Goal: Information Seeking & Learning: Learn about a topic

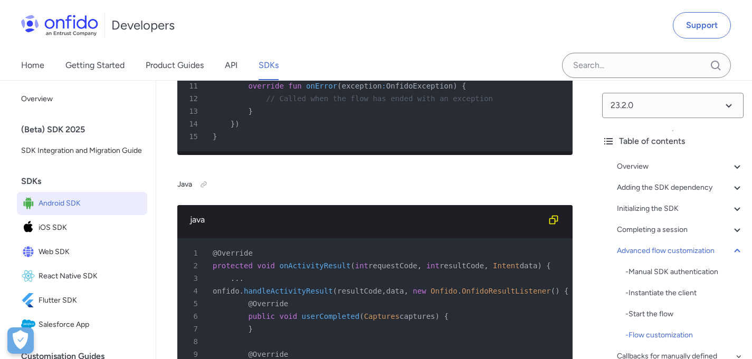
scroll to position [17552, 0]
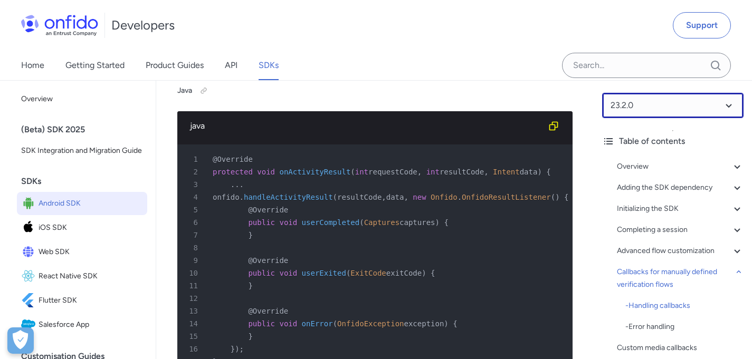
click at [681, 100] on select at bounding box center [672, 105] width 141 height 25
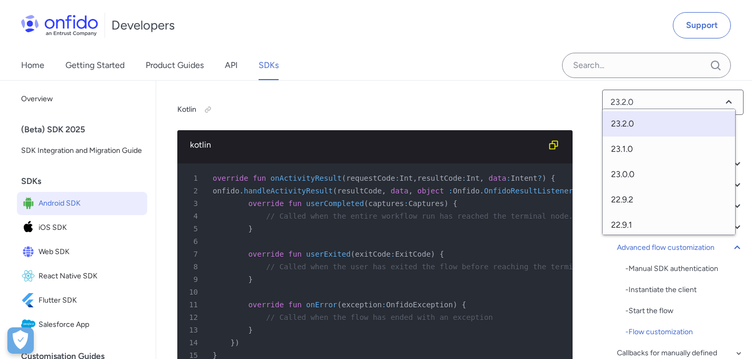
scroll to position [0, 0]
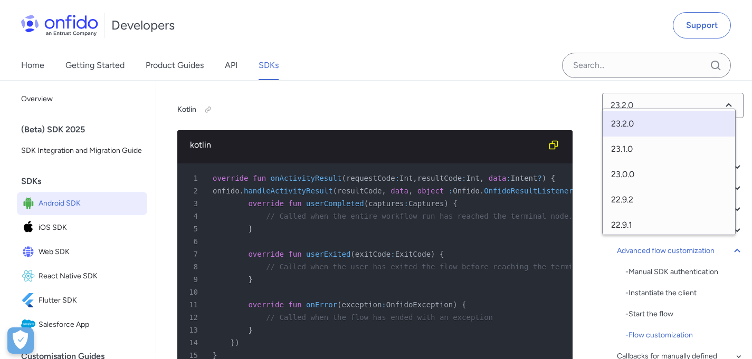
click at [594, 119] on div "23.2.0 Table of contents Overview - Environments and testing with the SDK - Goi…" at bounding box center [673, 219] width 158 height 279
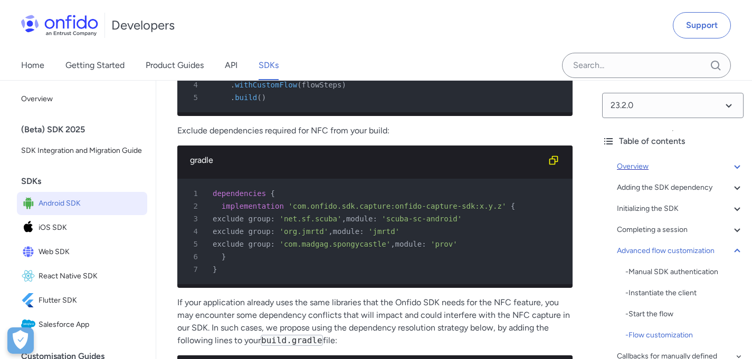
click at [675, 170] on div "Overview" at bounding box center [680, 166] width 127 height 13
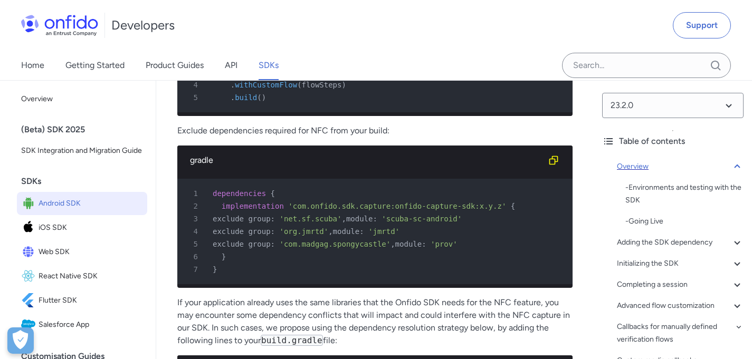
scroll to position [120, 0]
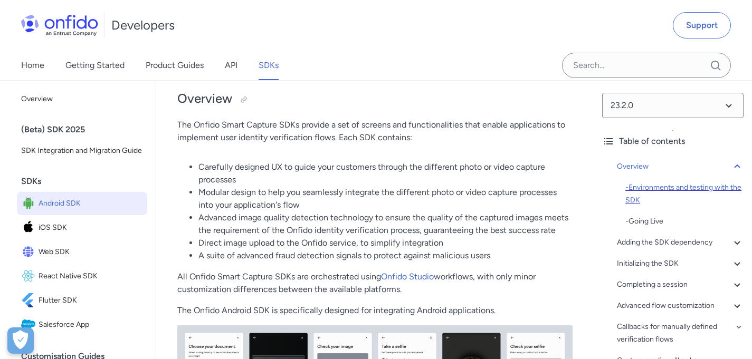
click at [670, 192] on div "- Environments and testing with the SDK" at bounding box center [684, 194] width 118 height 25
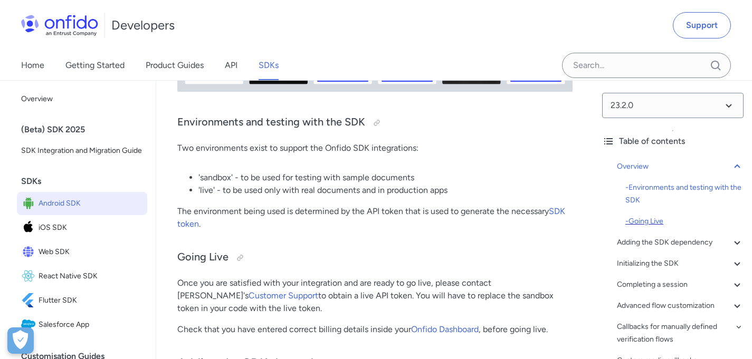
click at [660, 222] on div "- Going Live" at bounding box center [684, 221] width 118 height 13
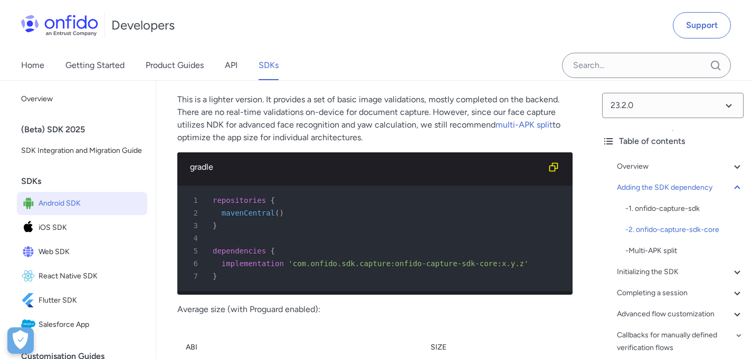
scroll to position [1591, 0]
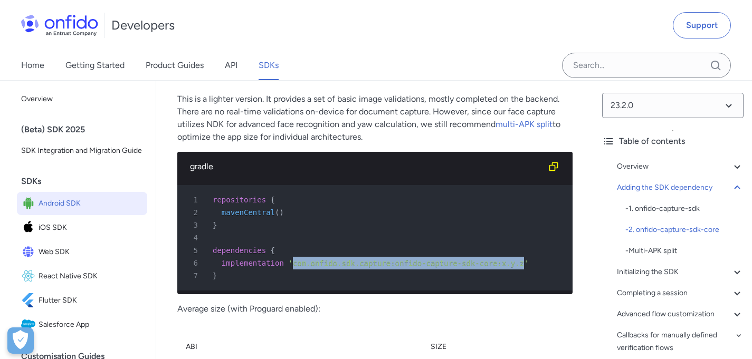
drag, startPoint x: 294, startPoint y: 281, endPoint x: 525, endPoint y: 280, distance: 230.6
click at [525, 268] on span "'com.onfido.sdk.capture:onfido-capture-sdk-core:x.y.z'" at bounding box center [408, 263] width 240 height 8
copy span "com.onfido.sdk.capture:onfido-capture-sdk-core:x.y.z"
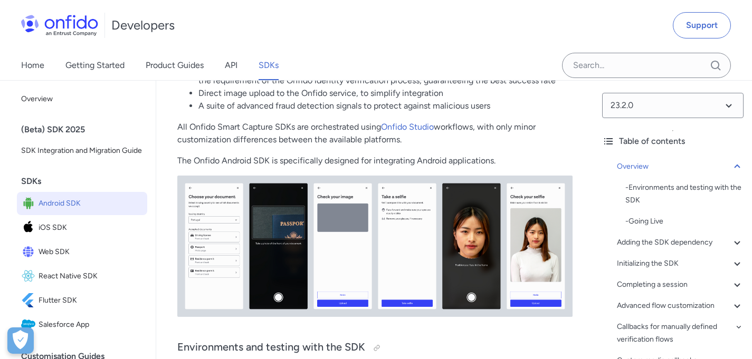
scroll to position [270, 0]
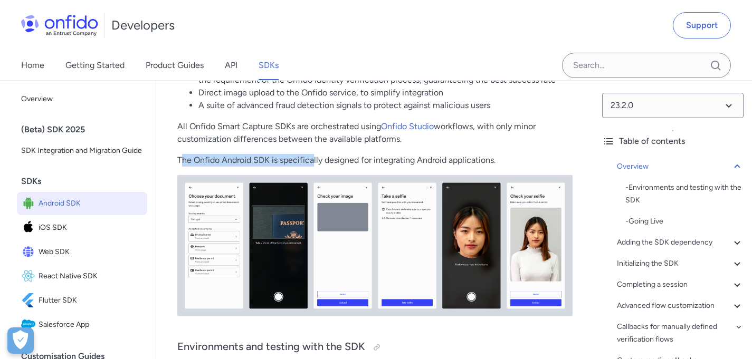
drag, startPoint x: 184, startPoint y: 165, endPoint x: 392, endPoint y: 165, distance: 208.4
click at [354, 165] on p "The Onfido Android SDK is specifically designed for integrating Android applica…" at bounding box center [374, 160] width 395 height 13
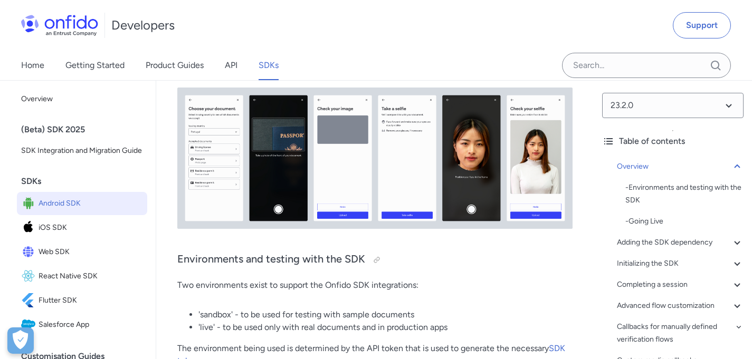
scroll to position [473, 0]
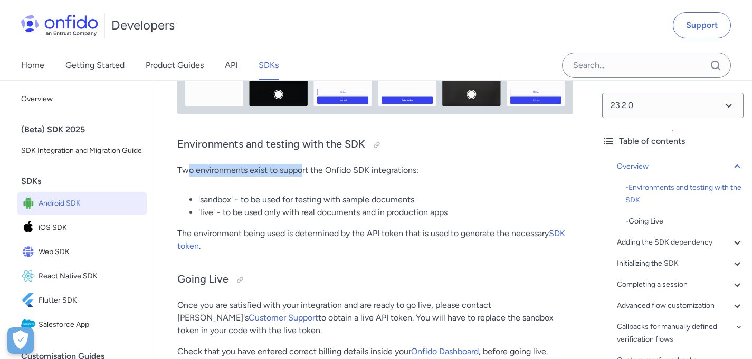
drag, startPoint x: 187, startPoint y: 172, endPoint x: 312, endPoint y: 172, distance: 125.1
click at [309, 173] on p "Two environments exist to support the Onfido SDK integrations:" at bounding box center [374, 170] width 395 height 13
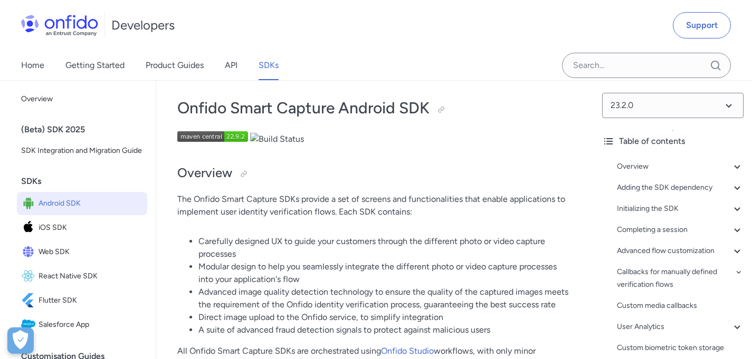
scroll to position [46, 0]
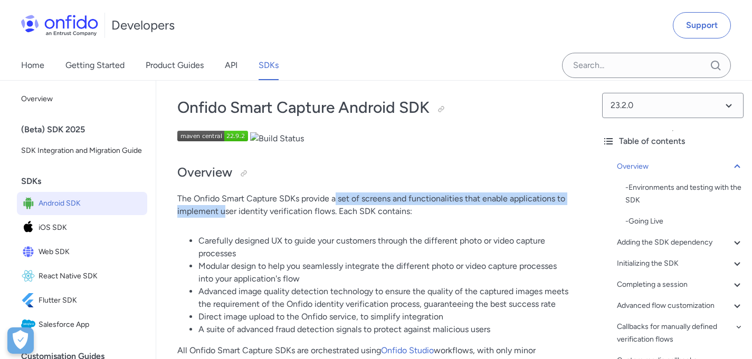
drag, startPoint x: 261, startPoint y: 204, endPoint x: 355, endPoint y: 204, distance: 94.5
click at [354, 204] on p "The Onfido Smart Capture SDKs provide a set of screens and functionalities that…" at bounding box center [374, 205] width 395 height 25
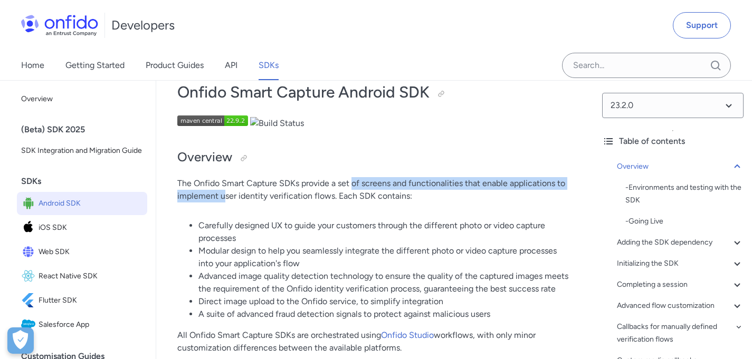
scroll to position [62, 0]
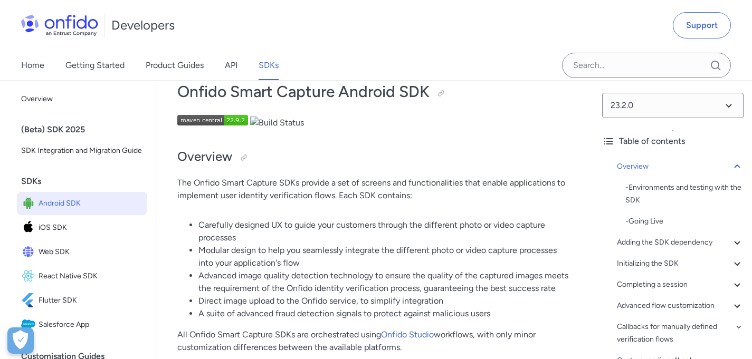
drag, startPoint x: 244, startPoint y: 193, endPoint x: 397, endPoint y: 197, distance: 152.6
click at [395, 197] on p "The Onfido Smart Capture SDKs provide a set of screens and functionalities that…" at bounding box center [374, 189] width 395 height 25
drag, startPoint x: 224, startPoint y: 227, endPoint x: 403, endPoint y: 226, distance: 178.4
click at [395, 227] on li "Carefully designed UX to guide your customers through the different photo or vi…" at bounding box center [385, 231] width 374 height 25
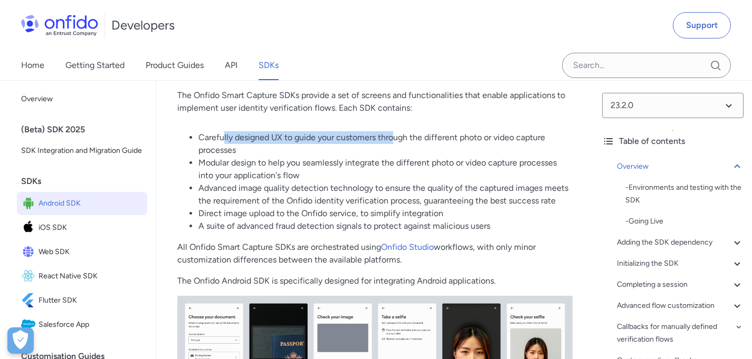
scroll to position [167, 0]
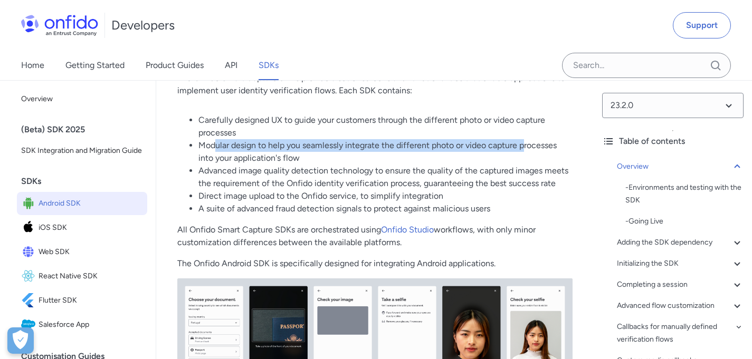
drag, startPoint x: 214, startPoint y: 146, endPoint x: 526, endPoint y: 147, distance: 311.9
click at [526, 147] on li "Modular design to help you seamlessly integrate the different photo or video ca…" at bounding box center [385, 151] width 374 height 25
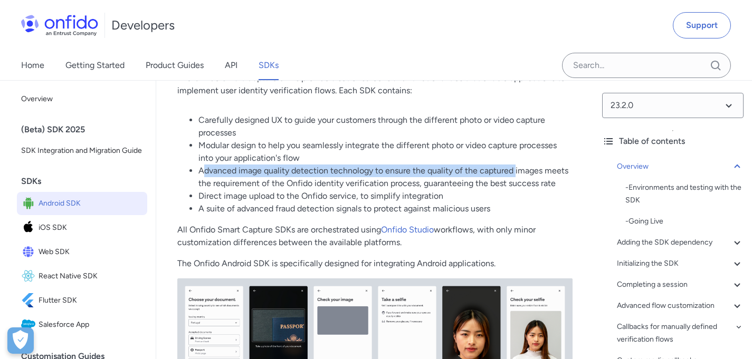
drag, startPoint x: 201, startPoint y: 171, endPoint x: 516, endPoint y: 170, distance: 314.5
click at [516, 170] on li "Advanced image quality detection technology to ensure the quality of the captur…" at bounding box center [385, 177] width 374 height 25
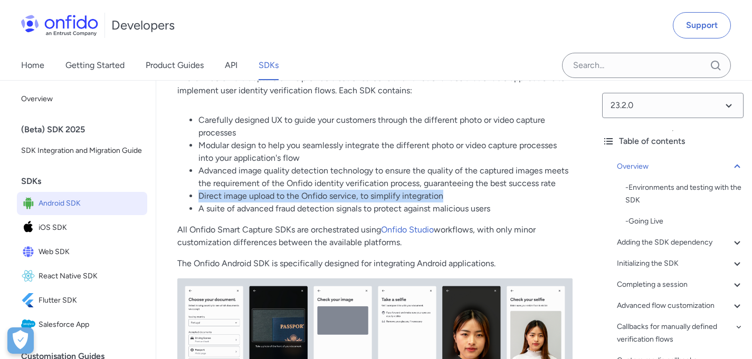
drag, startPoint x: 204, startPoint y: 193, endPoint x: 454, endPoint y: 193, distance: 250.7
click at [454, 193] on li "Direct image upload to the Onfido service, to simplify integration" at bounding box center [385, 196] width 374 height 13
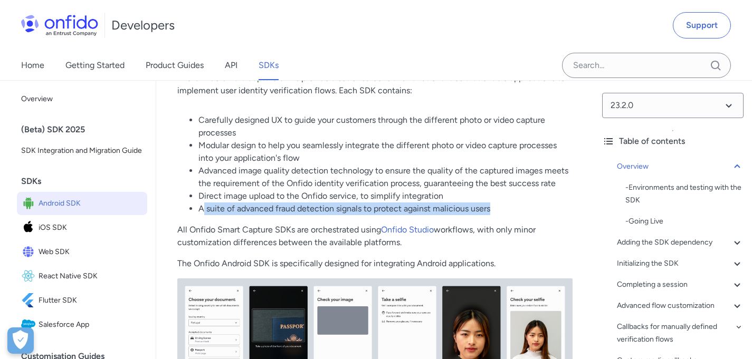
drag, startPoint x: 203, startPoint y: 213, endPoint x: 502, endPoint y: 212, distance: 298.7
click at [502, 212] on li "A suite of advanced fraud detection signals to protect against malicious users" at bounding box center [385, 209] width 374 height 13
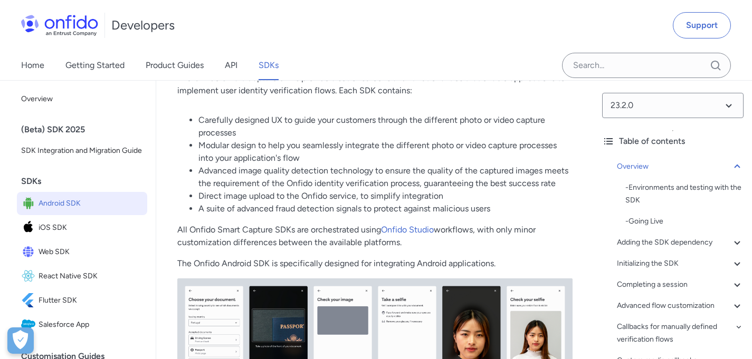
drag, startPoint x: 224, startPoint y: 222, endPoint x: 308, endPoint y: 221, distance: 83.4
drag, startPoint x: 197, startPoint y: 232, endPoint x: 332, endPoint y: 233, distance: 135.1
click at [329, 233] on p "All Onfido Smart Capture SDKs are orchestrated using Onfido Studio workflows, w…" at bounding box center [374, 236] width 395 height 25
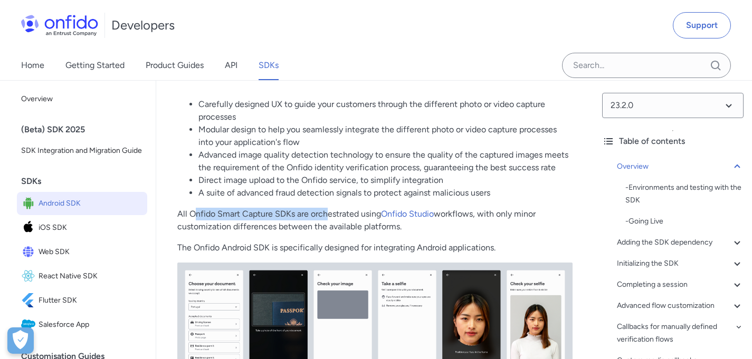
scroll to position [183, 0]
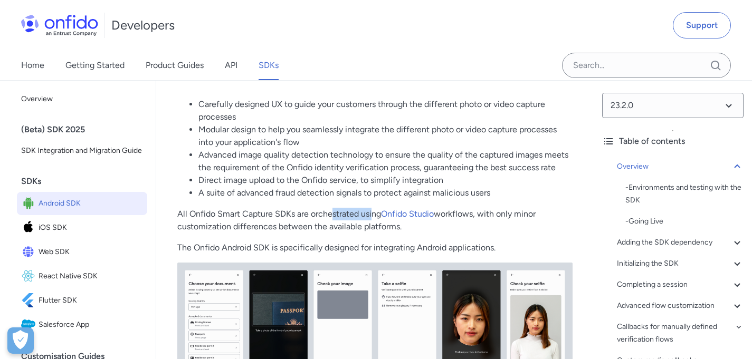
drag, startPoint x: 330, startPoint y: 220, endPoint x: 373, endPoint y: 217, distance: 42.3
click at [373, 217] on p "All Onfido Smart Capture SDKs are orchestrated using Onfido Studio workflows, w…" at bounding box center [374, 220] width 395 height 25
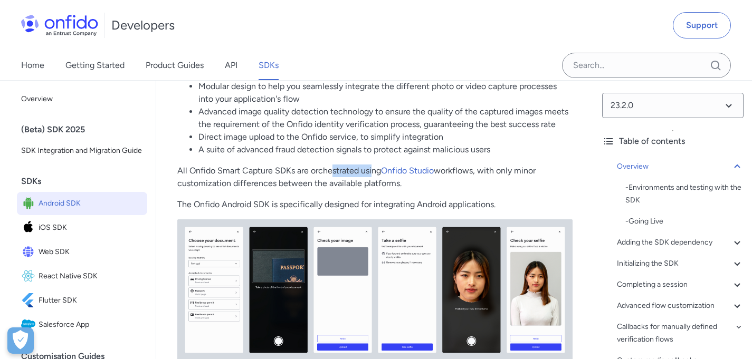
scroll to position [253, 0]
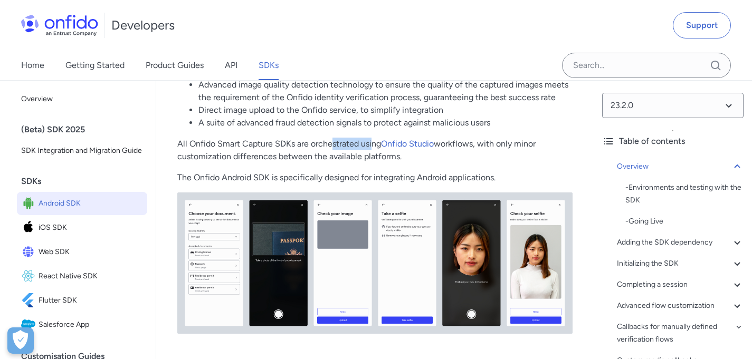
drag, startPoint x: 177, startPoint y: 155, endPoint x: 408, endPoint y: 160, distance: 231.2
click at [408, 160] on p "All Onfido Smart Capture SDKs are orchestrated using Onfido Studio workflows, w…" at bounding box center [374, 150] width 395 height 25
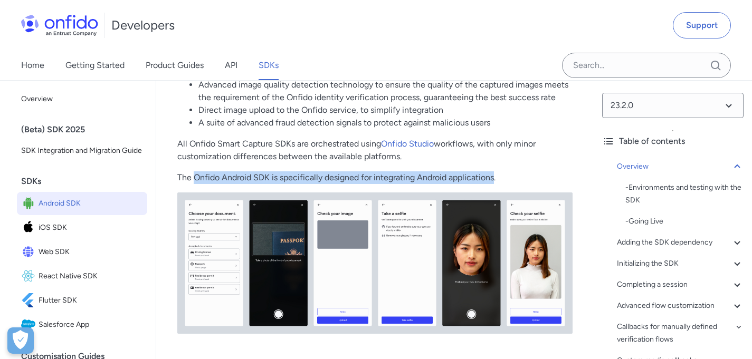
drag, startPoint x: 193, startPoint y: 179, endPoint x: 495, endPoint y: 179, distance: 302.4
click at [495, 179] on p "The Onfido Android SDK is specifically designed for integrating Android applica…" at bounding box center [374, 178] width 395 height 13
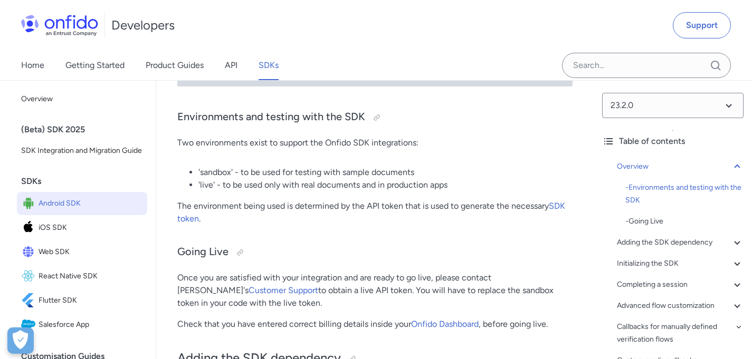
scroll to position [499, 0]
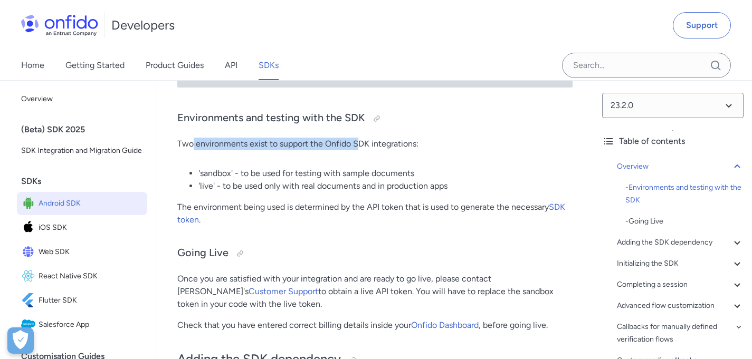
drag, startPoint x: 200, startPoint y: 147, endPoint x: 359, endPoint y: 146, distance: 159.4
click at [359, 146] on p "Two environments exist to support the Onfido SDK integrations:" at bounding box center [374, 144] width 395 height 13
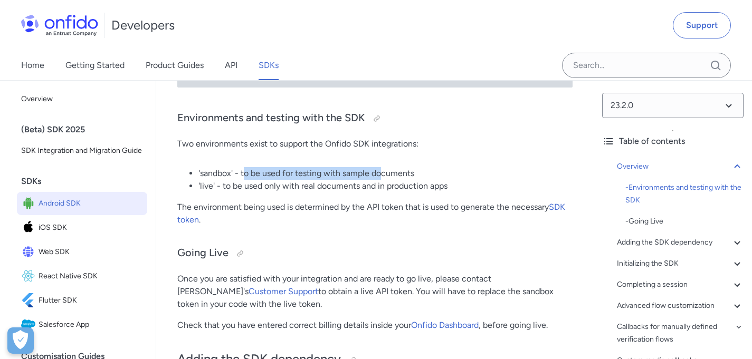
drag, startPoint x: 246, startPoint y: 177, endPoint x: 384, endPoint y: 174, distance: 137.8
click at [384, 174] on li "'sandbox' - to be used for testing with sample documents" at bounding box center [385, 173] width 374 height 13
click at [240, 175] on li "'sandbox' - to be used for testing with sample documents" at bounding box center [385, 173] width 374 height 13
drag, startPoint x: 235, startPoint y: 175, endPoint x: 421, endPoint y: 170, distance: 185.3
click at [418, 170] on li "'sandbox' - to be used for testing with sample documents" at bounding box center [385, 173] width 374 height 13
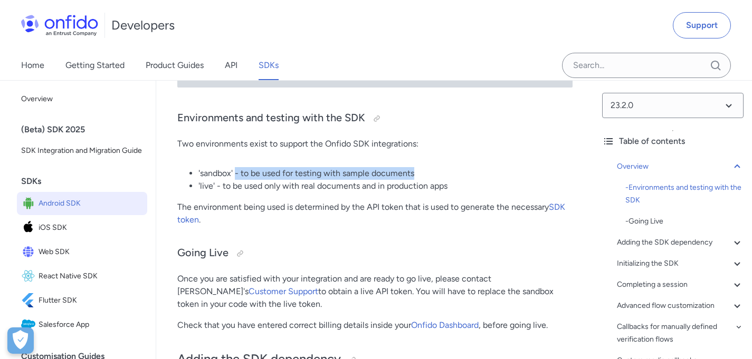
click at [427, 170] on li "'sandbox' - to be used for testing with sample documents" at bounding box center [385, 173] width 374 height 13
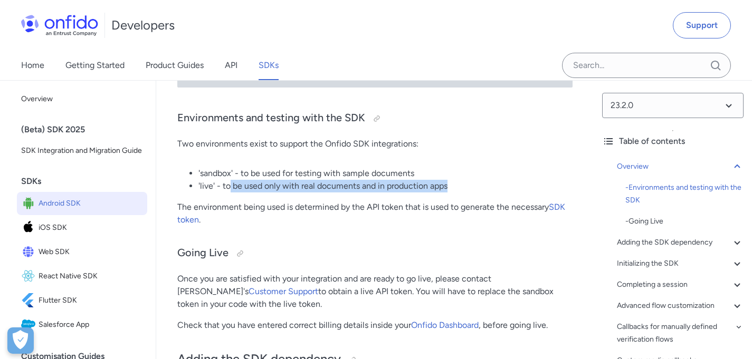
drag, startPoint x: 230, startPoint y: 186, endPoint x: 465, endPoint y: 183, distance: 234.8
click at [465, 183] on li "'live' - to be used only with real documents and in production apps" at bounding box center [385, 186] width 374 height 13
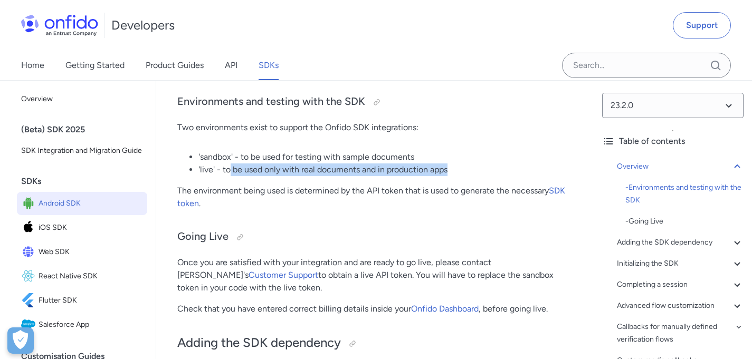
scroll to position [517, 0]
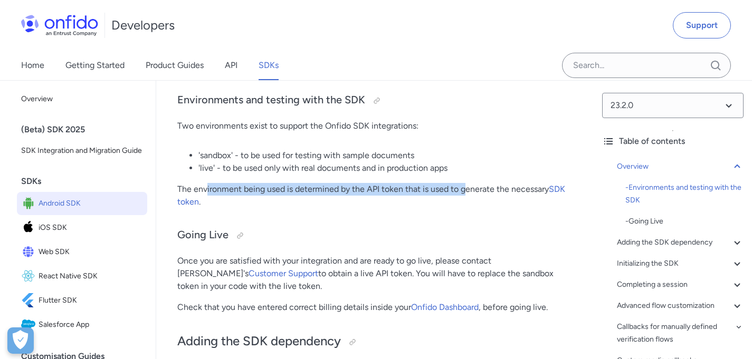
drag, startPoint x: 289, startPoint y: 188, endPoint x: 471, endPoint y: 188, distance: 182.1
click at [470, 188] on p "The environment being used is determined by the API token that is used to gener…" at bounding box center [374, 195] width 395 height 25
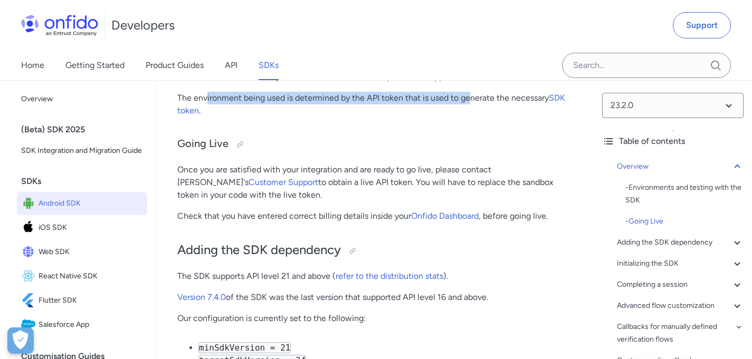
scroll to position [609, 0]
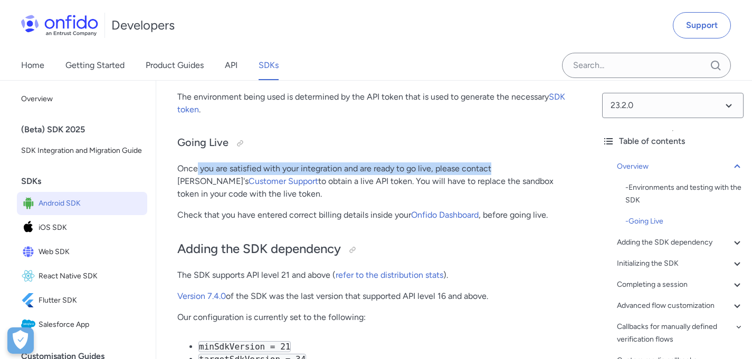
drag, startPoint x: 207, startPoint y: 164, endPoint x: 492, endPoint y: 169, distance: 285.0
click at [492, 169] on p "Once you are satisfied with your integration and are ready to go live, please c…" at bounding box center [374, 182] width 395 height 38
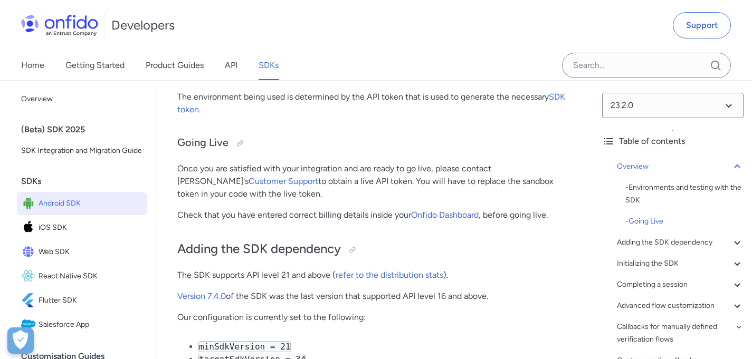
click at [279, 185] on p "Once you are satisfied with your integration and are ready to go live, please c…" at bounding box center [374, 182] width 395 height 38
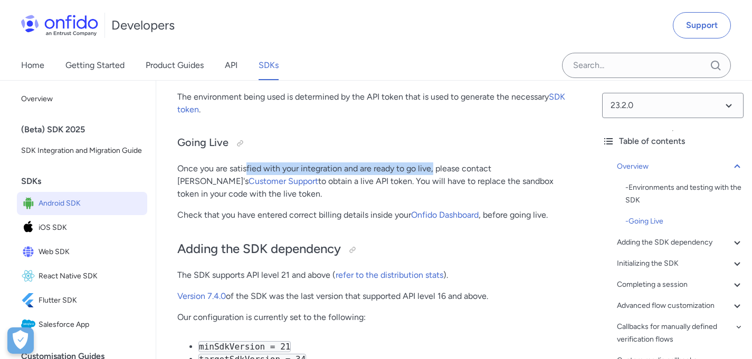
drag, startPoint x: 278, startPoint y: 170, endPoint x: 435, endPoint y: 164, distance: 156.9
click at [435, 164] on p "Once you are satisfied with your integration and are ready to go live, please c…" at bounding box center [374, 182] width 395 height 38
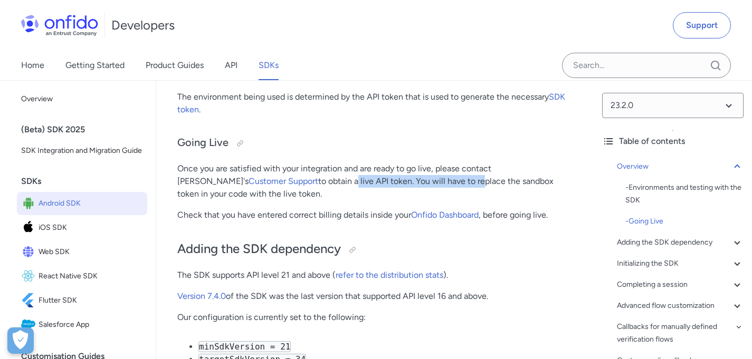
drag, startPoint x: 268, startPoint y: 180, endPoint x: 383, endPoint y: 179, distance: 115.0
click at [376, 180] on p "Once you are satisfied with your integration and are ready to go live, please c…" at bounding box center [374, 182] width 395 height 38
click at [378, 181] on p "Once you are satisfied with your integration and are ready to go live, please c…" at bounding box center [374, 182] width 395 height 38
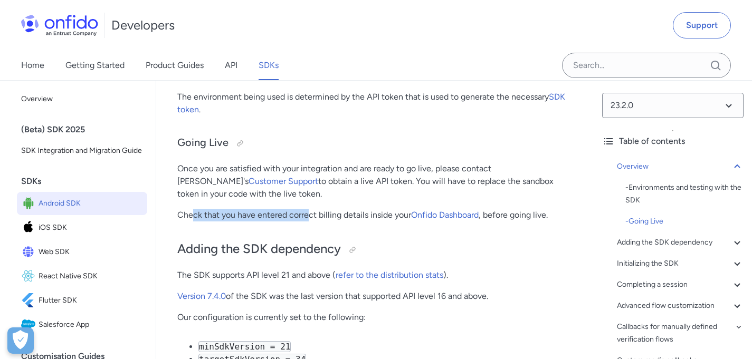
drag, startPoint x: 193, startPoint y: 213, endPoint x: 314, endPoint y: 211, distance: 121.4
click at [311, 211] on p "Check that you have entered correct billing details inside your Onfido Dashboar…" at bounding box center [374, 215] width 395 height 13
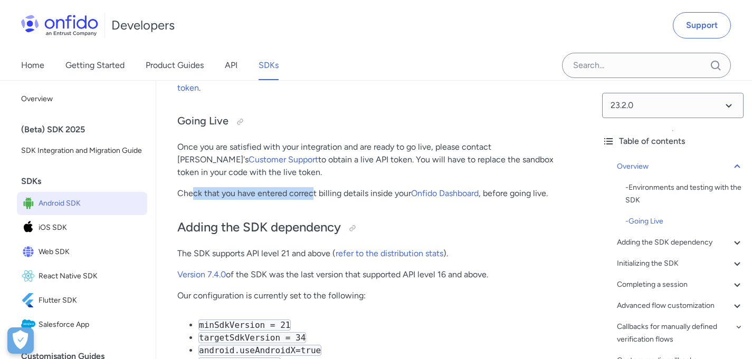
scroll to position [636, 0]
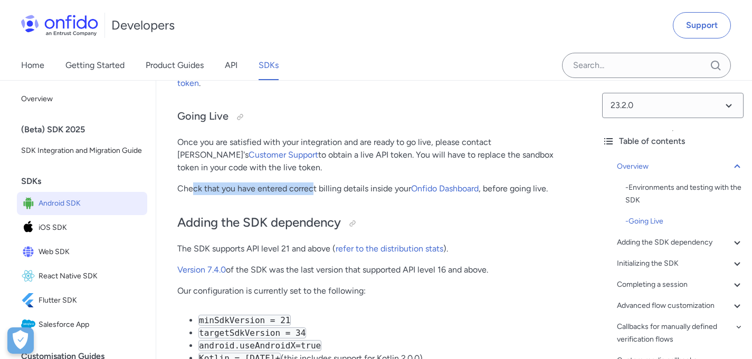
click at [228, 189] on p "Check that you have entered correct billing details inside your Onfido Dashboar…" at bounding box center [374, 189] width 395 height 13
drag, startPoint x: 200, startPoint y: 182, endPoint x: 414, endPoint y: 182, distance: 214.2
click at [414, 183] on p "Check that you have entered correct billing details inside your Onfido Dashboar…" at bounding box center [374, 189] width 395 height 13
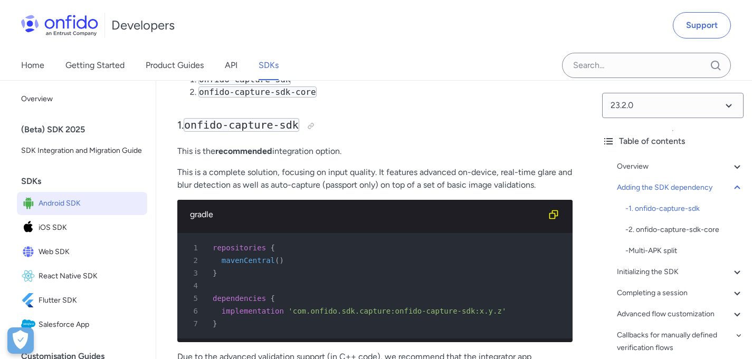
scroll to position [1104, 0]
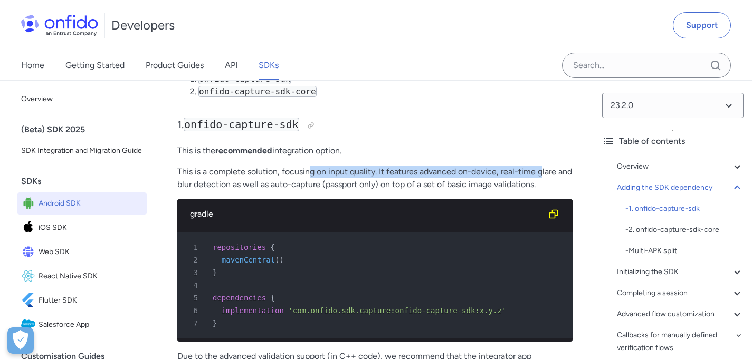
drag, startPoint x: 308, startPoint y: 182, endPoint x: 545, endPoint y: 181, distance: 236.9
click at [544, 181] on p "This is a complete solution, focusing on input quality. It features advanced on…" at bounding box center [374, 178] width 395 height 25
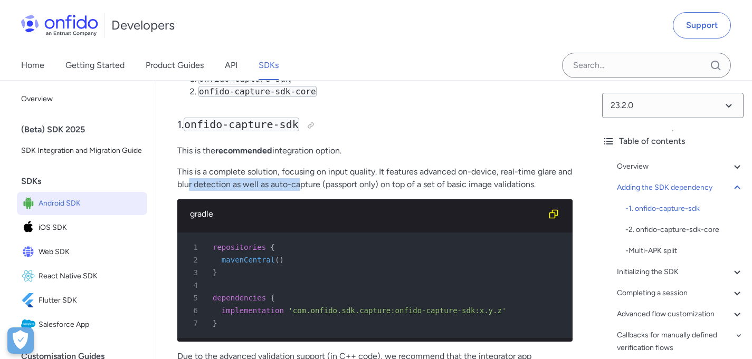
drag, startPoint x: 188, startPoint y: 188, endPoint x: 301, endPoint y: 190, distance: 112.4
click at [301, 190] on p "This is a complete solution, focusing on input quality. It features advanced on…" at bounding box center [374, 178] width 395 height 25
click at [348, 188] on p "This is a complete solution, focusing on input quality. It features advanced on…" at bounding box center [374, 178] width 395 height 25
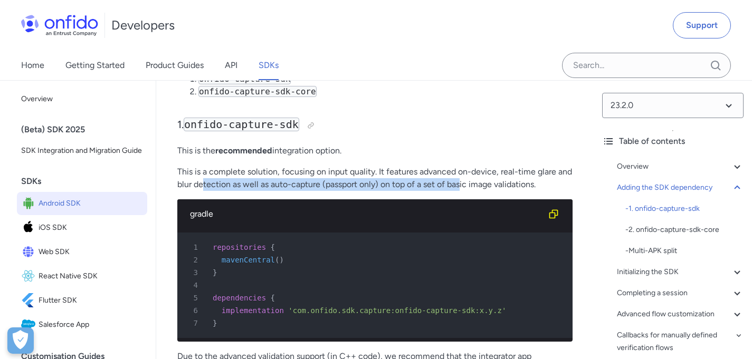
drag, startPoint x: 218, startPoint y: 192, endPoint x: 462, endPoint y: 192, distance: 243.3
click at [462, 191] on p "This is a complete solution, focusing on input quality. It features advanced on…" at bounding box center [374, 178] width 395 height 25
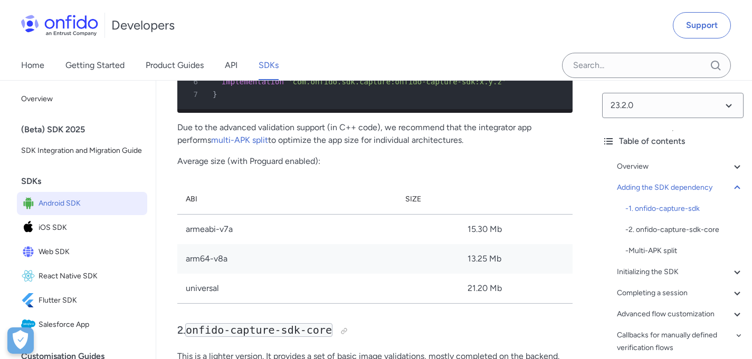
scroll to position [1333, 0]
drag, startPoint x: 455, startPoint y: 142, endPoint x: 559, endPoint y: 142, distance: 104.0
click at [559, 142] on p "Due to the advanced validation support (in C++ code), we recommend that the int…" at bounding box center [374, 133] width 395 height 25
click at [211, 145] on link "multi-APK split" at bounding box center [239, 140] width 57 height 10
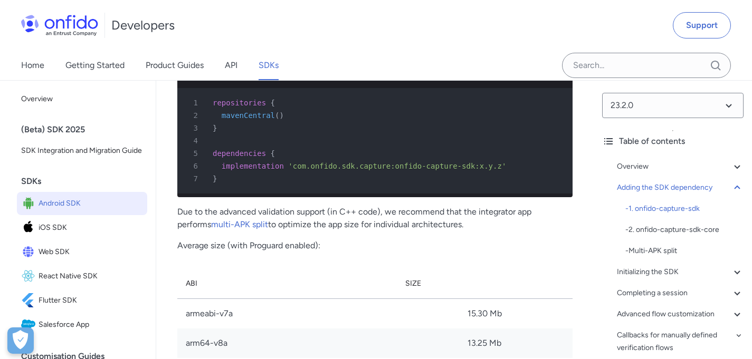
scroll to position [1252, 0]
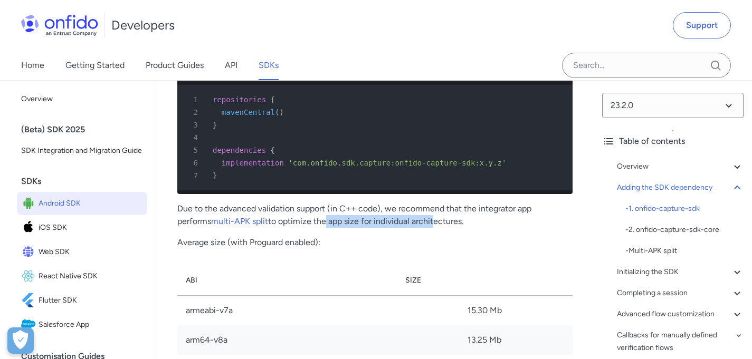
drag, startPoint x: 289, startPoint y: 237, endPoint x: 401, endPoint y: 237, distance: 111.9
click at [396, 228] on p "Due to the advanced validation support (in C++ code), we recommend that the int…" at bounding box center [374, 215] width 395 height 25
click at [435, 228] on p "Due to the advanced validation support (in C++ code), we recommend that the int…" at bounding box center [374, 215] width 395 height 25
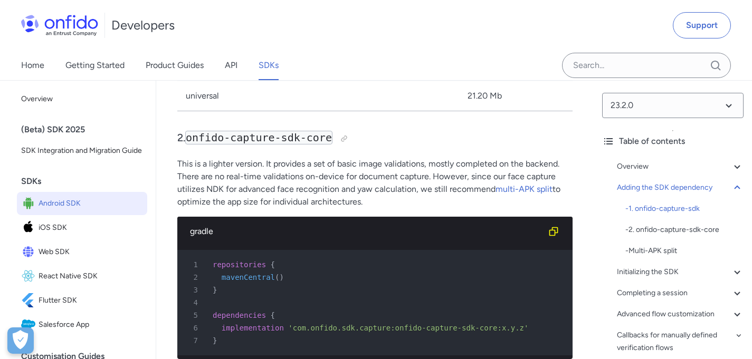
scroll to position [1564, 0]
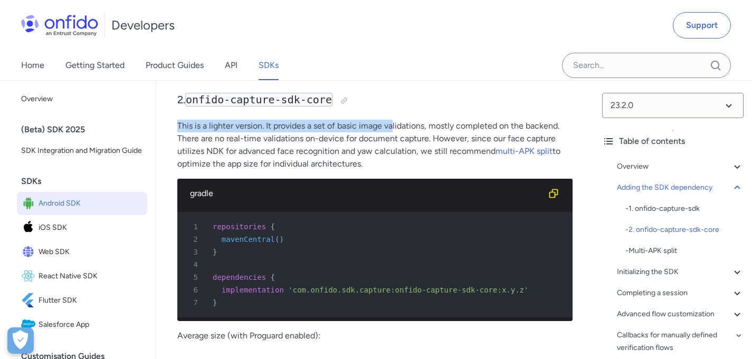
drag, startPoint x: 262, startPoint y: 141, endPoint x: 395, endPoint y: 141, distance: 133.0
click at [393, 142] on p "This is a lighter version. It provides a set of basic image validations, mostly…" at bounding box center [374, 145] width 395 height 51
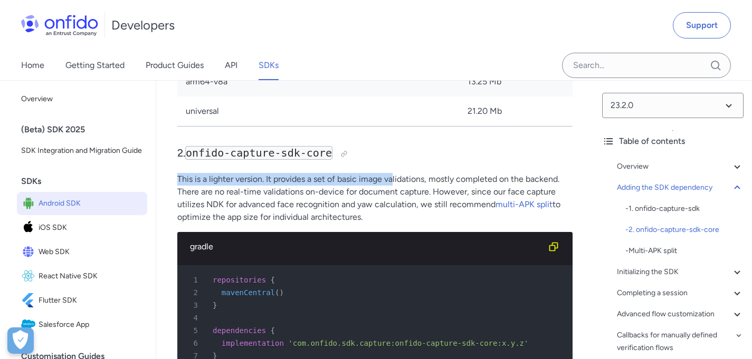
scroll to position [1520, 0]
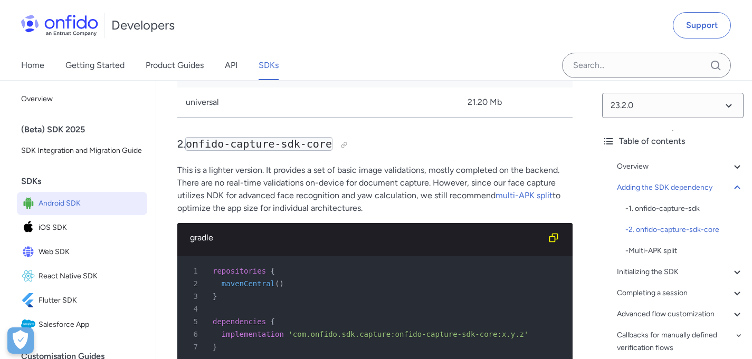
click at [425, 186] on p "This is a lighter version. It provides a set of basic image validations, mostly…" at bounding box center [374, 189] width 395 height 51
drag, startPoint x: 346, startPoint y: 186, endPoint x: 497, endPoint y: 185, distance: 150.4
click at [497, 185] on p "This is a lighter version. It provides a set of basic image validations, mostly…" at bounding box center [374, 189] width 395 height 51
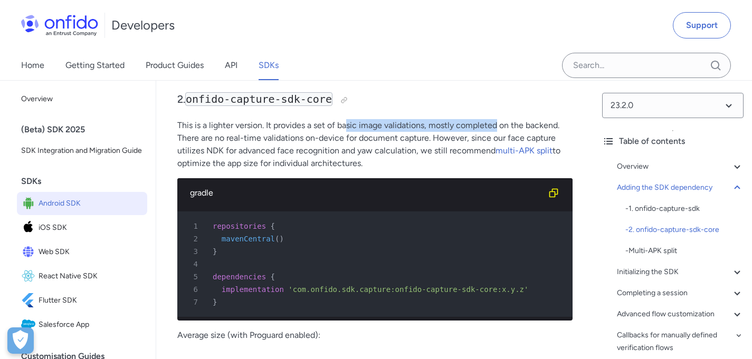
scroll to position [1578, 0]
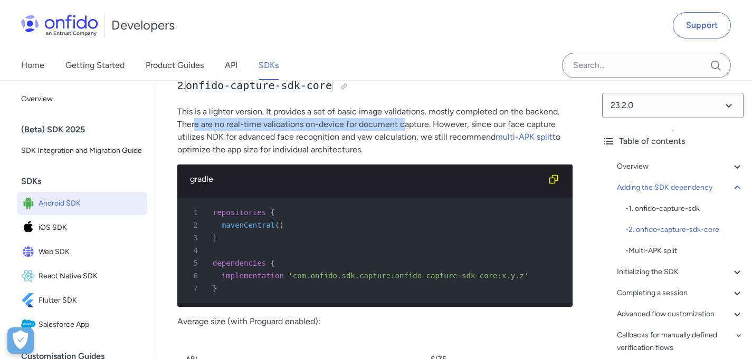
drag, startPoint x: 195, startPoint y: 137, endPoint x: 402, endPoint y: 135, distance: 206.9
click at [402, 135] on p "This is a lighter version. It provides a set of basic image validations, mostly…" at bounding box center [374, 131] width 395 height 51
click at [275, 152] on p "This is a lighter version. It provides a set of basic image validations, mostly…" at bounding box center [374, 131] width 395 height 51
drag, startPoint x: 331, startPoint y: 142, endPoint x: 436, endPoint y: 143, distance: 105.5
click at [436, 143] on p "This is a lighter version. It provides a set of basic image validations, mostly…" at bounding box center [374, 131] width 395 height 51
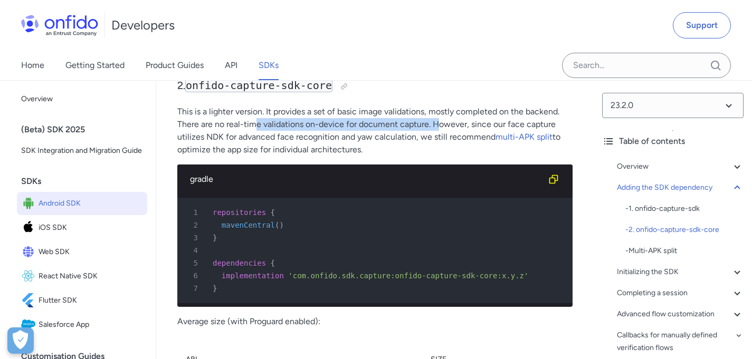
click at [354, 140] on p "This is a lighter version. It provides a set of basic image validations, mostly…" at bounding box center [374, 131] width 395 height 51
drag, startPoint x: 310, startPoint y: 138, endPoint x: 488, endPoint y: 139, distance: 177.3
click at [488, 139] on p "This is a lighter version. It provides a set of basic image validations, mostly…" at bounding box center [374, 131] width 395 height 51
click at [501, 139] on p "This is a lighter version. It provides a set of basic image validations, mostly…" at bounding box center [374, 131] width 395 height 51
drag, startPoint x: 478, startPoint y: 138, endPoint x: 570, endPoint y: 138, distance: 92.3
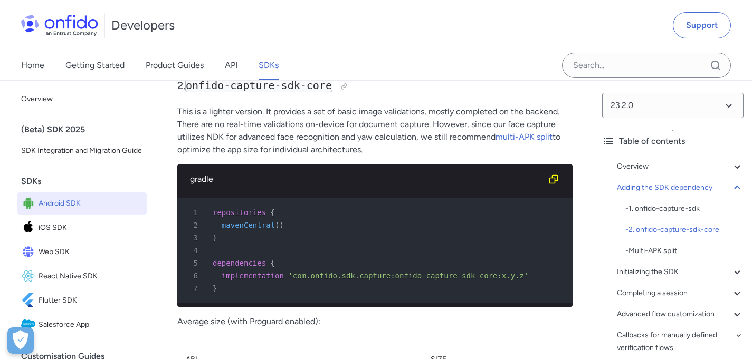
click at [570, 138] on p "This is a lighter version. It provides a set of basic image validations, mostly…" at bounding box center [374, 131] width 395 height 51
drag, startPoint x: 493, startPoint y: 139, endPoint x: 555, endPoint y: 139, distance: 61.7
click at [555, 139] on p "This is a lighter version. It provides a set of basic image validations, mostly…" at bounding box center [374, 131] width 395 height 51
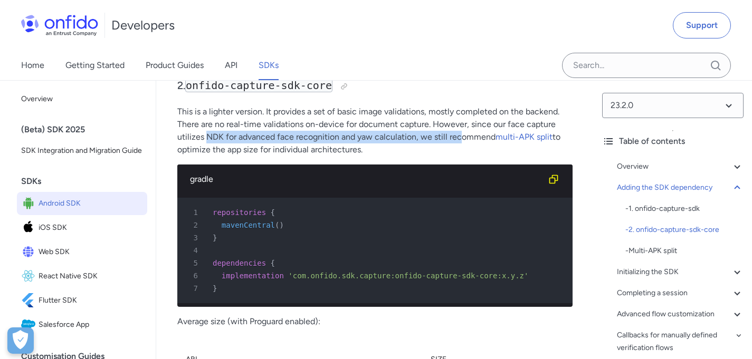
drag, startPoint x: 205, startPoint y: 156, endPoint x: 461, endPoint y: 155, distance: 255.9
click at [461, 155] on p "This is a lighter version. It provides a set of basic image validations, mostly…" at bounding box center [374, 131] width 395 height 51
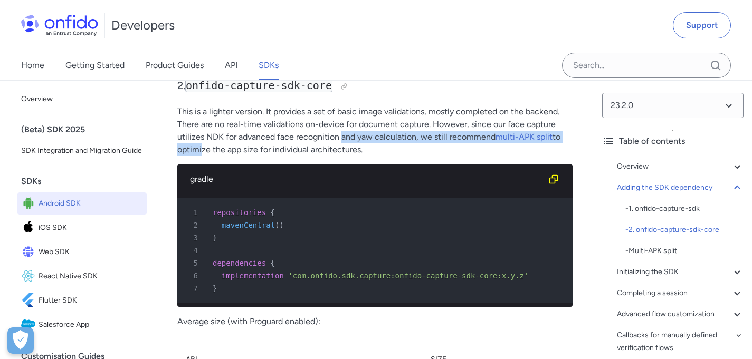
drag, startPoint x: 204, startPoint y: 160, endPoint x: 342, endPoint y: 156, distance: 138.3
click at [342, 156] on p "This is a lighter version. It provides a set of basic image validations, mostly…" at bounding box center [374, 131] width 395 height 51
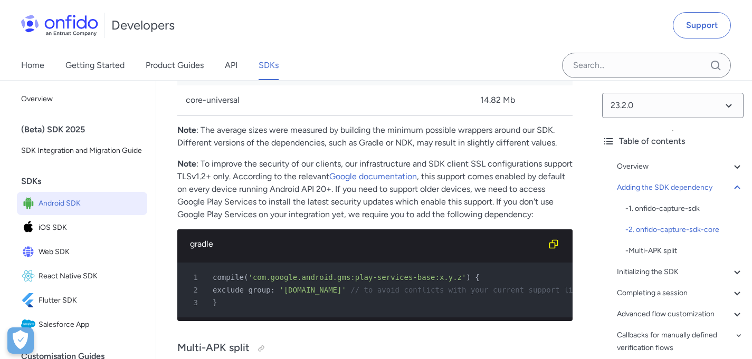
scroll to position [1946, 0]
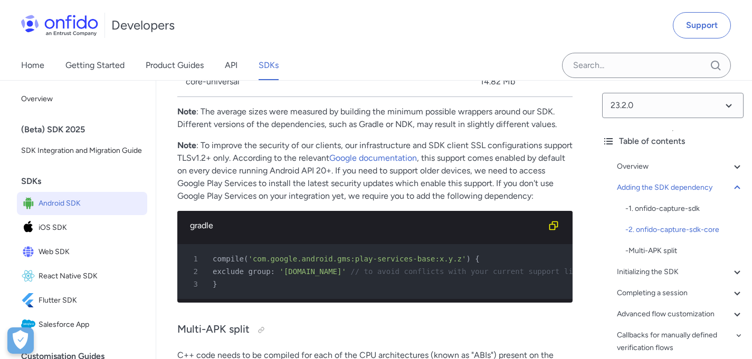
drag, startPoint x: 185, startPoint y: 155, endPoint x: 411, endPoint y: 156, distance: 225.9
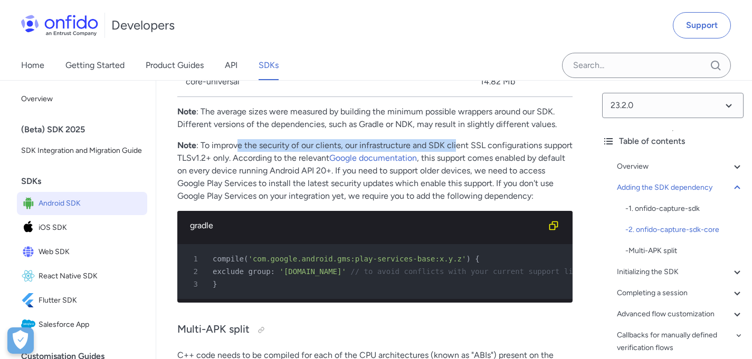
drag, startPoint x: 308, startPoint y: 167, endPoint x: 475, endPoint y: 168, distance: 167.3
click at [472, 168] on p "Note : To improve the security of our clients, our infrastructure and SDK clien…" at bounding box center [374, 170] width 395 height 63
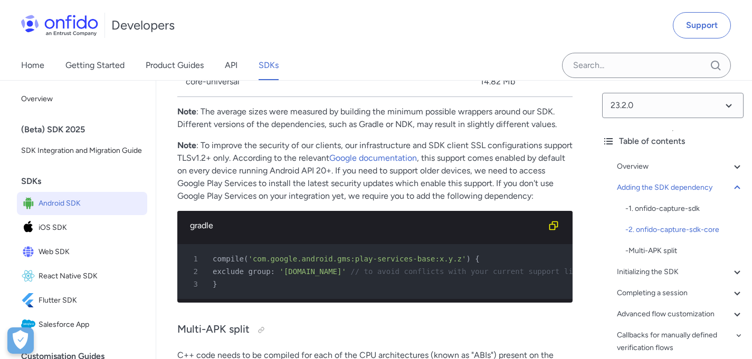
click at [542, 172] on p "Note : To improve the security of our clients, our infrastructure and SDK clien…" at bounding box center [374, 170] width 395 height 63
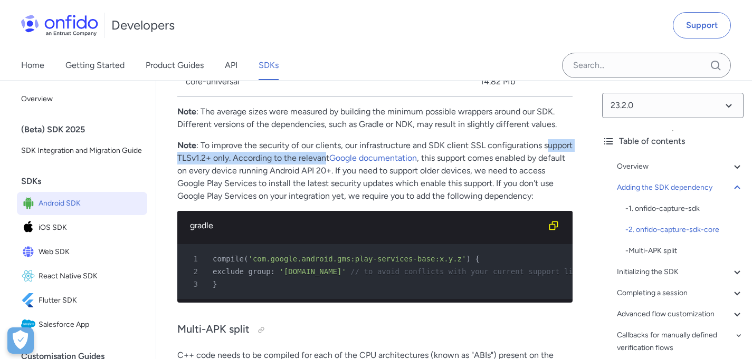
drag, startPoint x: 184, startPoint y: 182, endPoint x: 351, endPoint y: 182, distance: 167.3
click at [352, 183] on p "Note : To improve the security of our clients, our infrastructure and SDK clien…" at bounding box center [374, 170] width 395 height 63
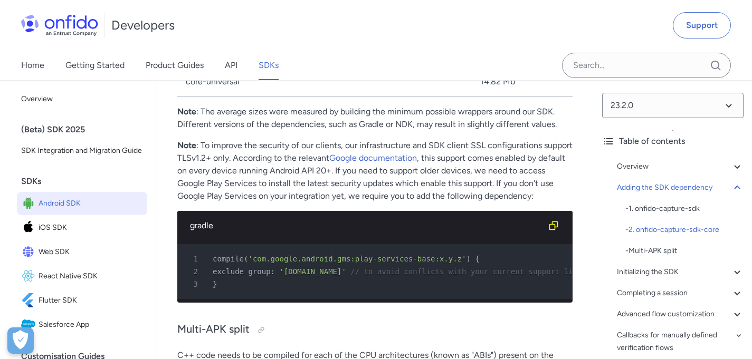
click at [278, 196] on p "Note : To improve the security of our clients, our infrastructure and SDK clien…" at bounding box center [374, 170] width 395 height 63
drag, startPoint x: 262, startPoint y: 186, endPoint x: 334, endPoint y: 181, distance: 72.0
click at [334, 181] on p "Note : To improve the security of our clients, our infrastructure and SDK clien…" at bounding box center [374, 170] width 395 height 63
drag, startPoint x: 485, startPoint y: 182, endPoint x: 545, endPoint y: 178, distance: 59.8
click at [541, 178] on p "Note : To improve the security of our clients, our infrastructure and SDK clien…" at bounding box center [374, 170] width 395 height 63
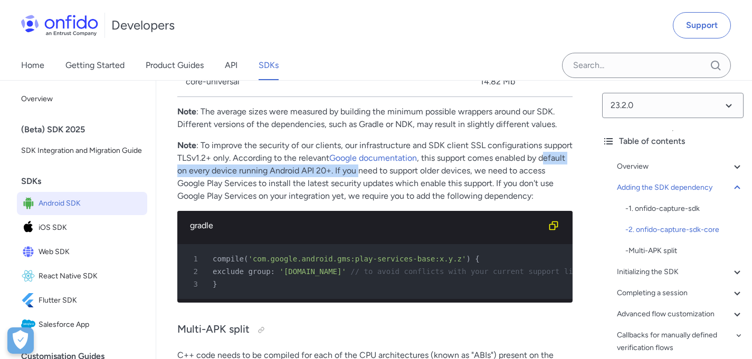
drag, startPoint x: 200, startPoint y: 195, endPoint x: 403, endPoint y: 196, distance: 203.2
click at [391, 196] on p "Note : To improve the security of our clients, our infrastructure and SDK clien…" at bounding box center [374, 170] width 395 height 63
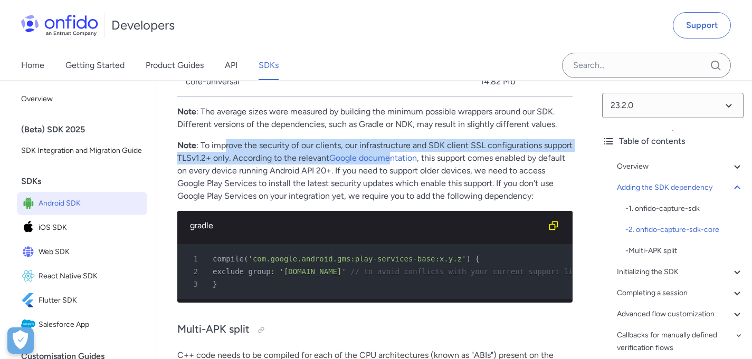
drag, startPoint x: 224, startPoint y: 166, endPoint x: 454, endPoint y: 175, distance: 230.2
click at [438, 178] on p "Note : To improve the security of our clients, our infrastructure and SDK clien…" at bounding box center [374, 170] width 395 height 63
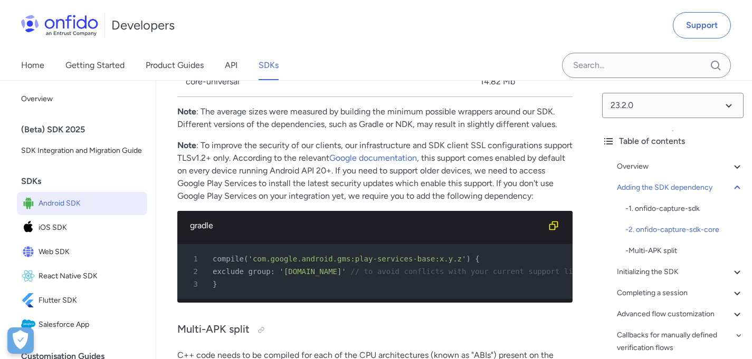
click at [515, 182] on p "Note : To improve the security of our clients, our infrastructure and SDK clien…" at bounding box center [374, 170] width 395 height 63
drag, startPoint x: 269, startPoint y: 186, endPoint x: 321, endPoint y: 180, distance: 52.5
click at [317, 180] on p "Note : To improve the security of our clients, our infrastructure and SDK clien…" at bounding box center [374, 170] width 395 height 63
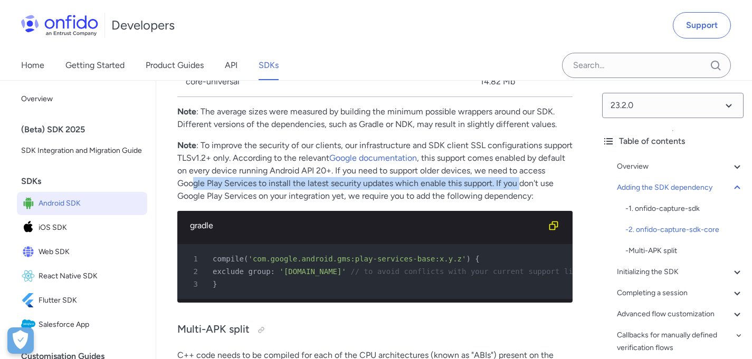
drag, startPoint x: 224, startPoint y: 205, endPoint x: 548, endPoint y: 207, distance: 324.5
click at [548, 203] on p "Note : To improve the security of our clients, our infrastructure and SDK clien…" at bounding box center [374, 170] width 395 height 63
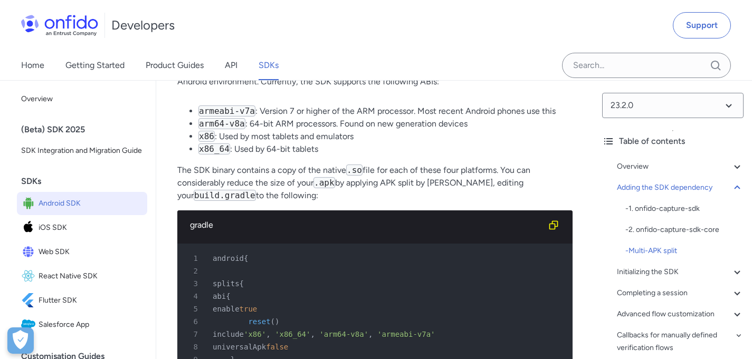
scroll to position [2233, 0]
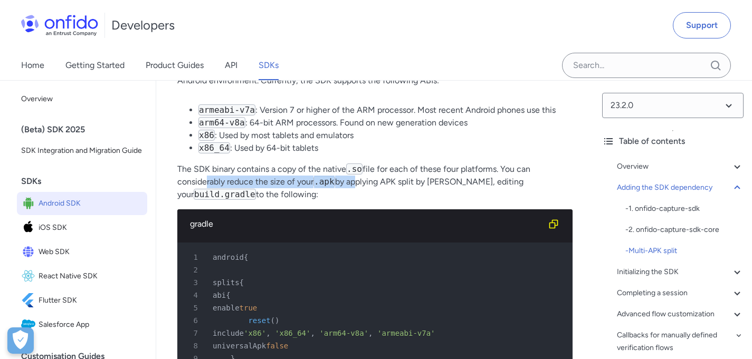
drag, startPoint x: 206, startPoint y: 214, endPoint x: 414, endPoint y: 214, distance: 207.4
click at [378, 201] on p "The SDK binary contains a copy of the native .so file for each of these four pl…" at bounding box center [374, 182] width 395 height 38
click at [423, 201] on p "The SDK binary contains a copy of the native .so file for each of these four pl…" at bounding box center [374, 182] width 395 height 38
drag, startPoint x: 263, startPoint y: 213, endPoint x: 411, endPoint y: 216, distance: 147.8
click at [411, 201] on p "The SDK binary contains a copy of the native .so file for each of these four pl…" at bounding box center [374, 182] width 395 height 38
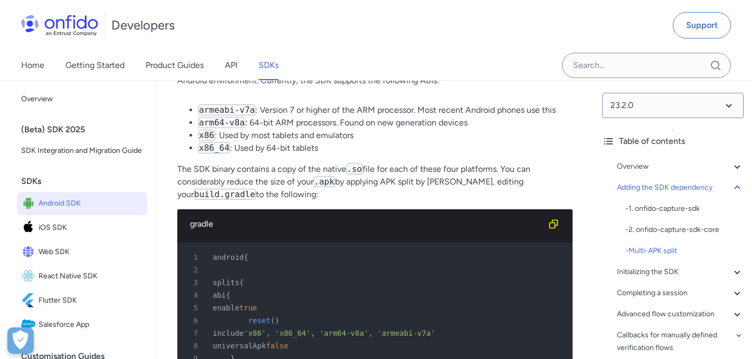
click at [434, 201] on p "The SDK binary contains a copy of the native .so file for each of these four pl…" at bounding box center [374, 182] width 395 height 38
drag, startPoint x: 352, startPoint y: 211, endPoint x: 422, endPoint y: 213, distance: 70.2
click at [422, 201] on p "The SDK binary contains a copy of the native .so file for each of these four pl…" at bounding box center [374, 182] width 395 height 38
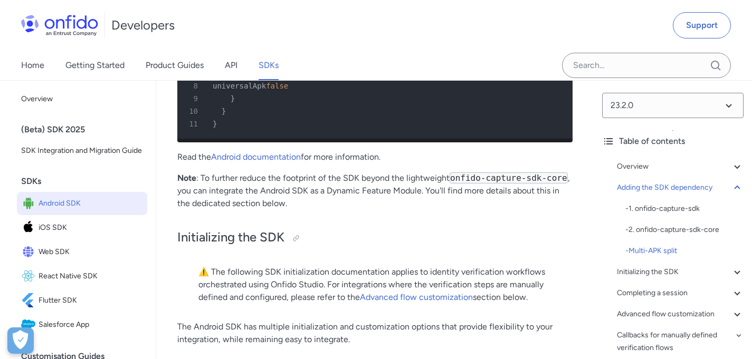
scroll to position [2494, 0]
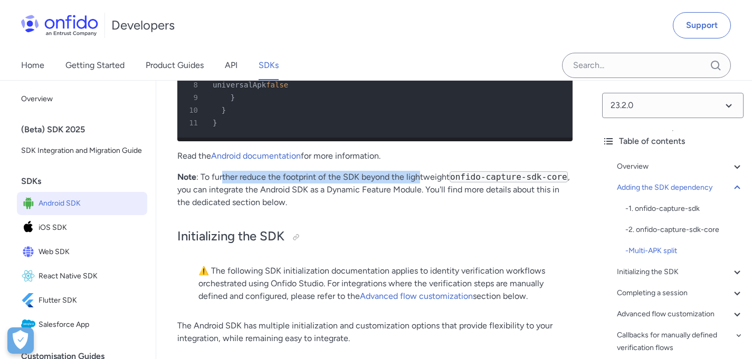
drag, startPoint x: 231, startPoint y: 214, endPoint x: 422, endPoint y: 217, distance: 191.0
click at [422, 209] on p "Note : To further reduce the footprint of the SDK beyond the lightweight onfido…" at bounding box center [374, 190] width 395 height 38
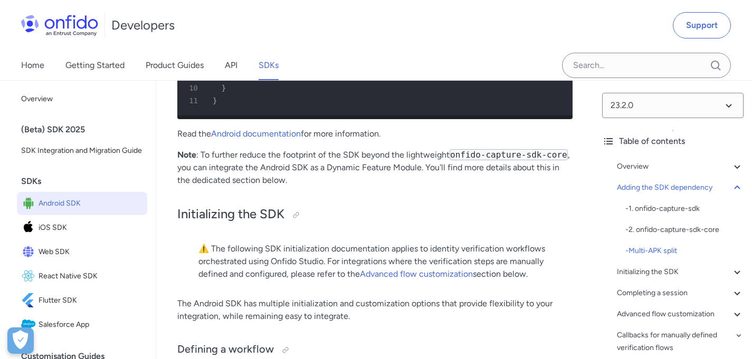
scroll to position [2517, 0]
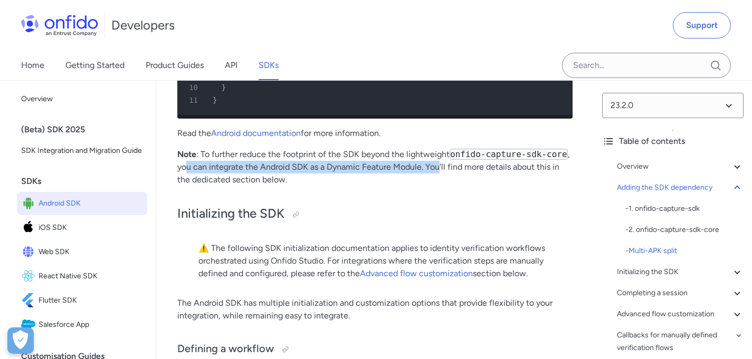
drag, startPoint x: 184, startPoint y: 209, endPoint x: 437, endPoint y: 208, distance: 253.3
click at [437, 186] on p "Note : To further reduce the footprint of the SDK beyond the lightweight onfido…" at bounding box center [374, 167] width 395 height 38
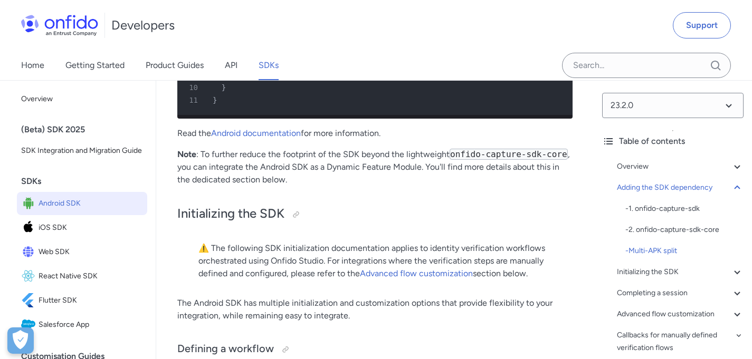
click at [407, 186] on p "Note : To further reduce the footprint of the SDK beyond the lightweight onfido…" at bounding box center [374, 167] width 395 height 38
drag, startPoint x: 202, startPoint y: 216, endPoint x: 250, endPoint y: 215, distance: 48.6
click at [247, 186] on p "Note : To further reduce the footprint of the SDK beyond the lightweight onfido…" at bounding box center [374, 167] width 395 height 38
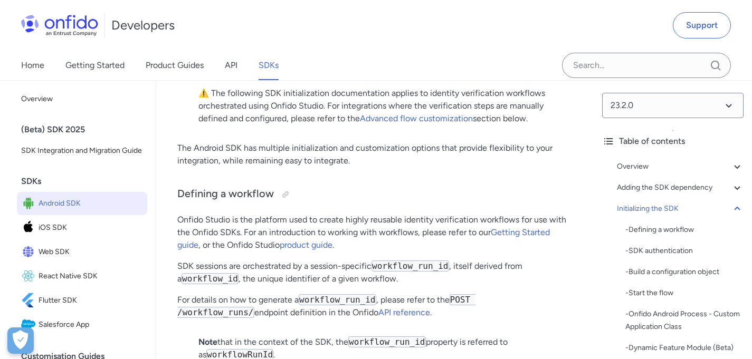
scroll to position [2672, 0]
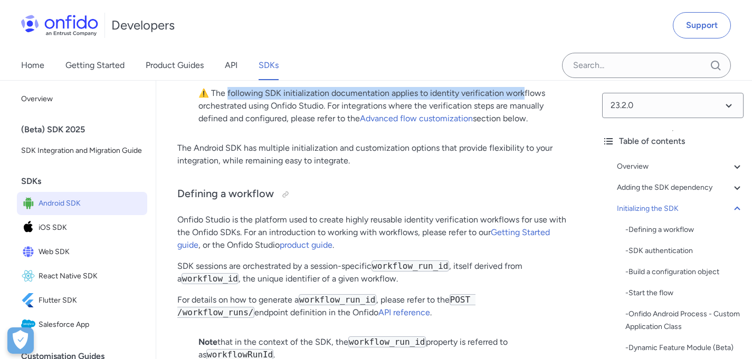
drag, startPoint x: 234, startPoint y: 131, endPoint x: 520, endPoint y: 130, distance: 286.0
click at [520, 125] on p "⚠️ The following SDK initialization documentation applies to identity verificat…" at bounding box center [374, 106] width 353 height 38
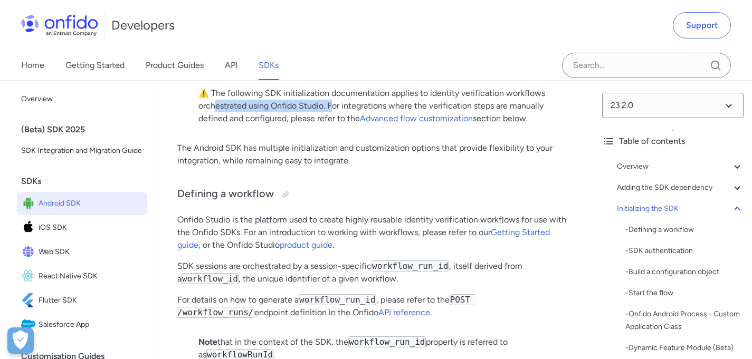
drag, startPoint x: 217, startPoint y: 148, endPoint x: 335, endPoint y: 148, distance: 117.1
click at [335, 125] on p "⚠️ The following SDK initialization documentation applies to identity verificat…" at bounding box center [374, 106] width 353 height 38
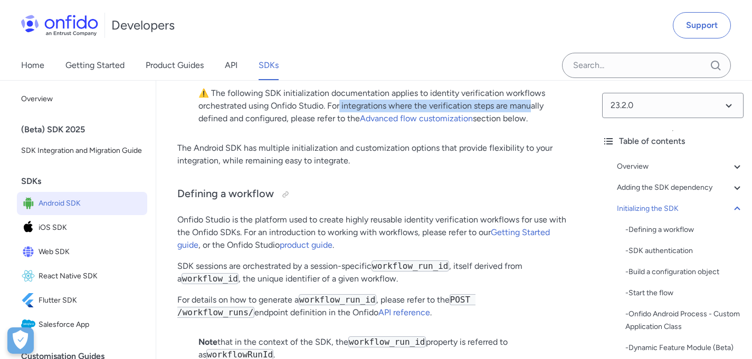
drag, startPoint x: 341, startPoint y: 145, endPoint x: 531, endPoint y: 147, distance: 189.5
click at [531, 125] on p "⚠️ The following SDK initialization documentation applies to identity verificat…" at bounding box center [374, 106] width 353 height 38
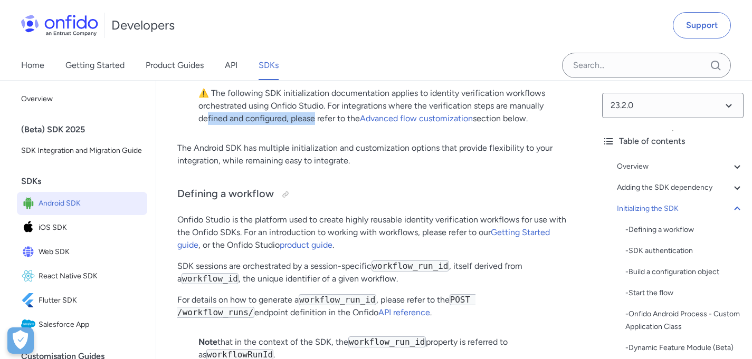
drag, startPoint x: 206, startPoint y: 156, endPoint x: 315, endPoint y: 163, distance: 108.9
click at [315, 125] on p "⚠️ The following SDK initialization documentation applies to identity verificat…" at bounding box center [374, 106] width 353 height 38
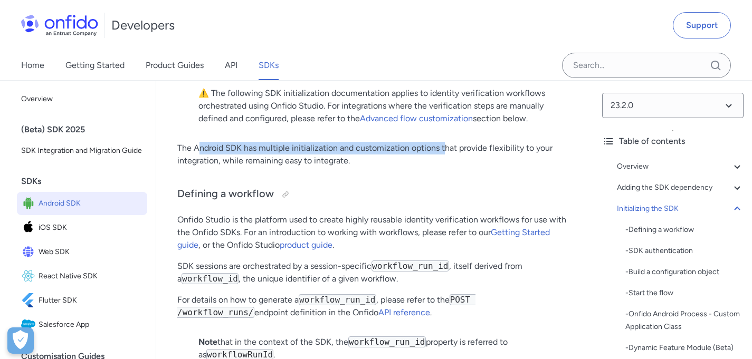
drag, startPoint x: 198, startPoint y: 188, endPoint x: 448, endPoint y: 188, distance: 250.1
click at [445, 167] on p "The Android SDK has multiple initialization and customization options that prov…" at bounding box center [374, 154] width 395 height 25
click at [452, 167] on p "The Android SDK has multiple initialization and customization options that prov…" at bounding box center [374, 154] width 395 height 25
drag, startPoint x: 200, startPoint y: 183, endPoint x: 452, endPoint y: 188, distance: 251.8
click at [452, 167] on p "The Android SDK has multiple initialization and customization options that prov…" at bounding box center [374, 154] width 395 height 25
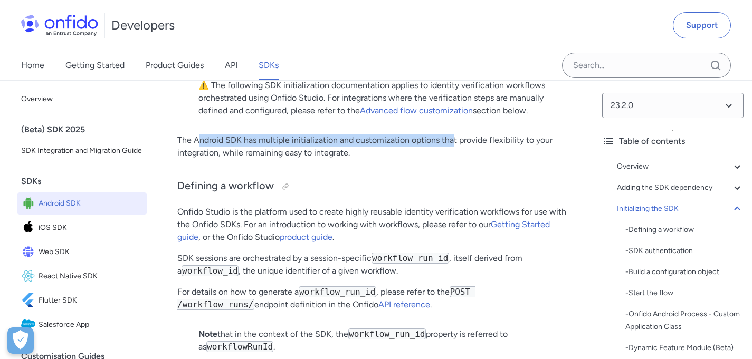
scroll to position [2681, 0]
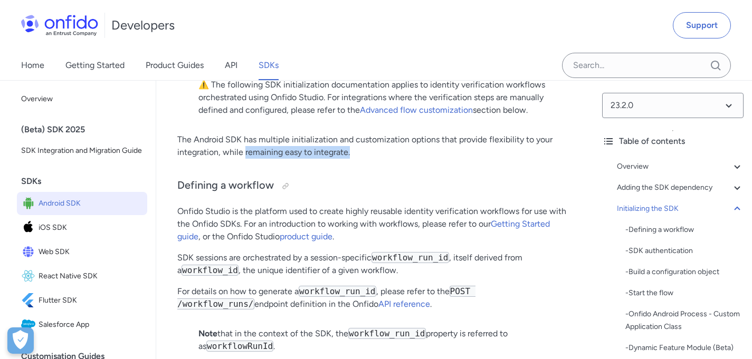
drag, startPoint x: 245, startPoint y: 192, endPoint x: 395, endPoint y: 196, distance: 149.9
click at [395, 159] on p "The Android SDK has multiple initialization and customization options that prov…" at bounding box center [374, 146] width 395 height 25
click at [399, 159] on p "The Android SDK has multiple initialization and customization options that prov…" at bounding box center [374, 146] width 395 height 25
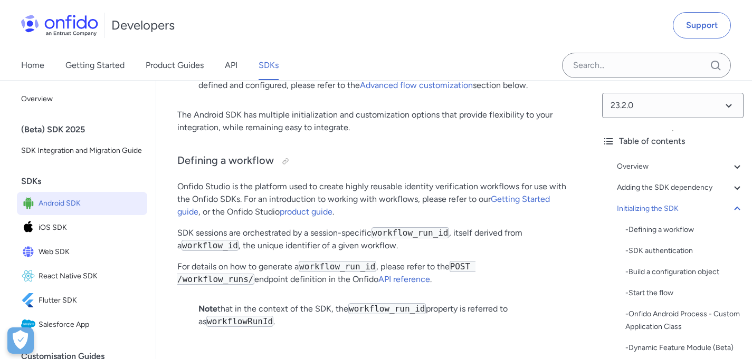
scroll to position [2716, 0]
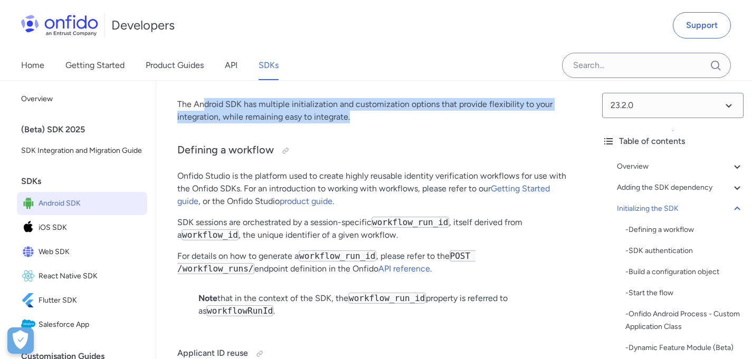
drag, startPoint x: 206, startPoint y: 147, endPoint x: 403, endPoint y: 168, distance: 198.5
click at [415, 123] on p "The Android SDK has multiple initialization and customization options that prov…" at bounding box center [374, 110] width 395 height 25
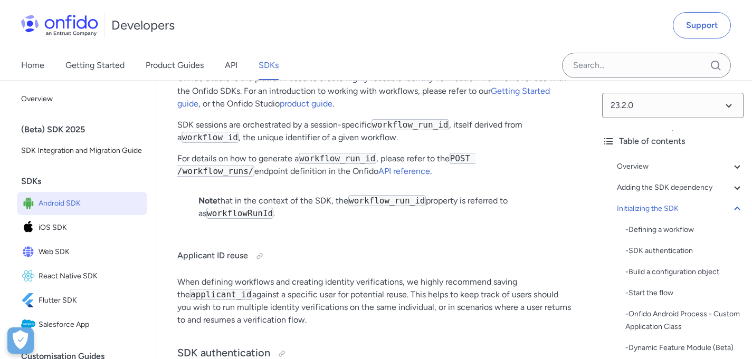
scroll to position [2814, 0]
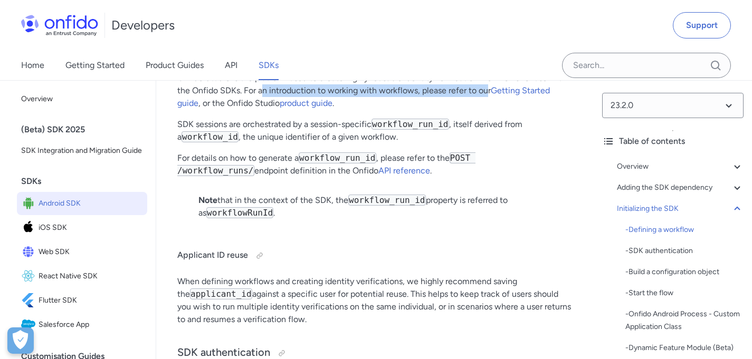
drag, startPoint x: 266, startPoint y: 127, endPoint x: 492, endPoint y: 128, distance: 225.9
click at [492, 110] on p "Onfido Studio is the platform used to create highly reusable identity verificat…" at bounding box center [374, 91] width 395 height 38
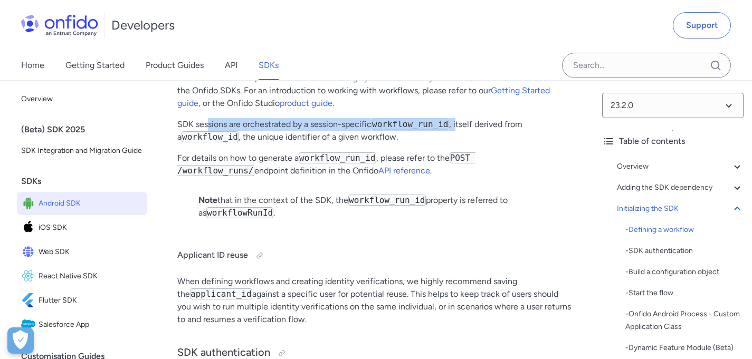
drag, startPoint x: 321, startPoint y: 166, endPoint x: 458, endPoint y: 166, distance: 137.2
click at [458, 144] on p "SDK sessions are orchestrated by a session-specific workflow_run_id , itself de…" at bounding box center [374, 130] width 395 height 25
click at [418, 144] on p "SDK sessions are orchestrated by a session-specific workflow_run_id , itself de…" at bounding box center [374, 130] width 395 height 25
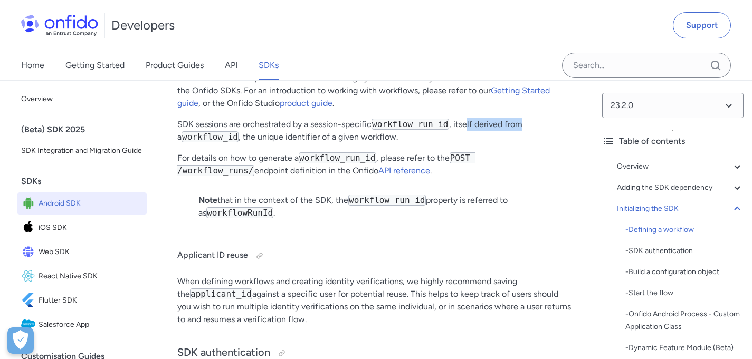
drag, startPoint x: 471, startPoint y: 165, endPoint x: 535, endPoint y: 162, distance: 63.9
click at [530, 144] on p "SDK sessions are orchestrated by a session-specific workflow_run_id , itself de…" at bounding box center [374, 130] width 395 height 25
drag, startPoint x: 200, startPoint y: 166, endPoint x: 355, endPoint y: 165, distance: 155.1
click at [355, 144] on p "SDK sessions are orchestrated by a session-specific workflow_run_id , itself de…" at bounding box center [374, 130] width 395 height 25
drag, startPoint x: 194, startPoint y: 197, endPoint x: 211, endPoint y: 193, distance: 17.8
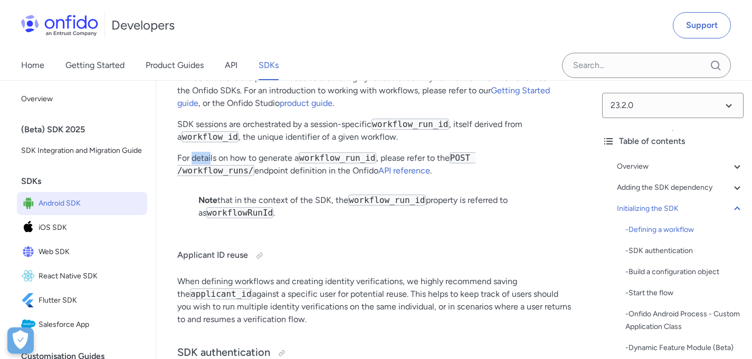
click at [211, 177] on p "For details on how to generate a workflow_run_id , please refer to the POST /wo…" at bounding box center [374, 164] width 395 height 25
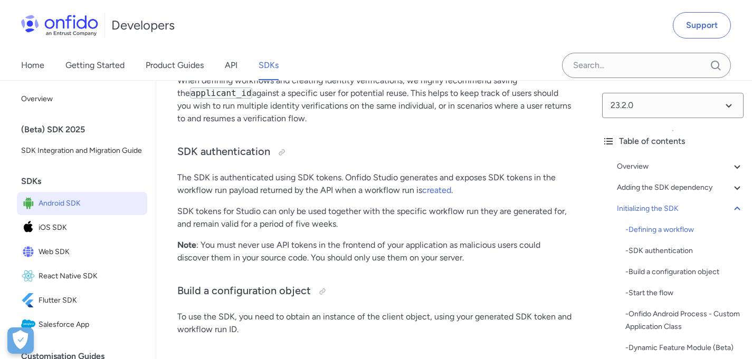
scroll to position [3015, 0]
drag, startPoint x: 274, startPoint y: 150, endPoint x: 414, endPoint y: 160, distance: 140.2
click at [414, 126] on p "When defining workflows and creating identity verifications, we highly recommen…" at bounding box center [374, 100] width 395 height 51
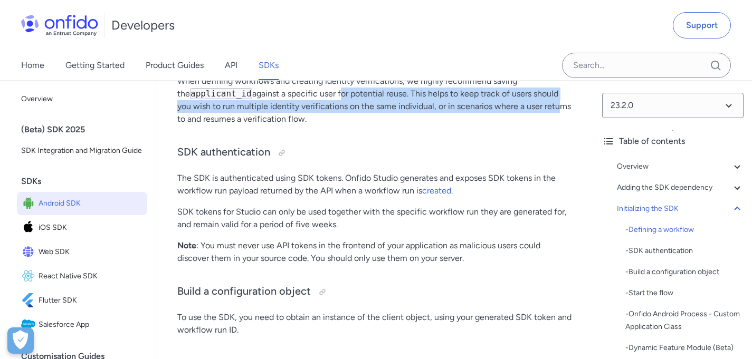
drag, startPoint x: 368, startPoint y: 140, endPoint x: 537, endPoint y: 146, distance: 169.0
click at [537, 126] on p "When defining workflows and creating identity verifications, we highly recommen…" at bounding box center [374, 100] width 395 height 51
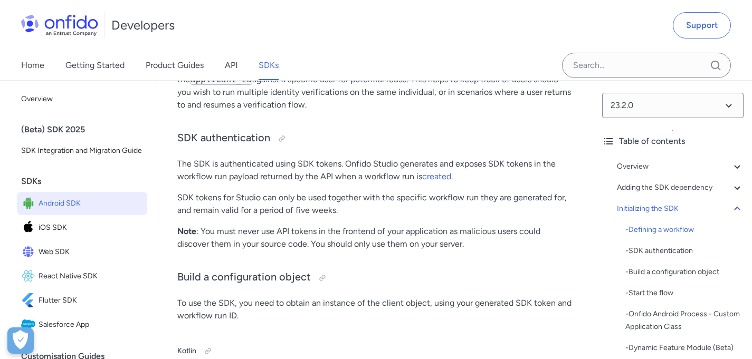
scroll to position [3053, 0]
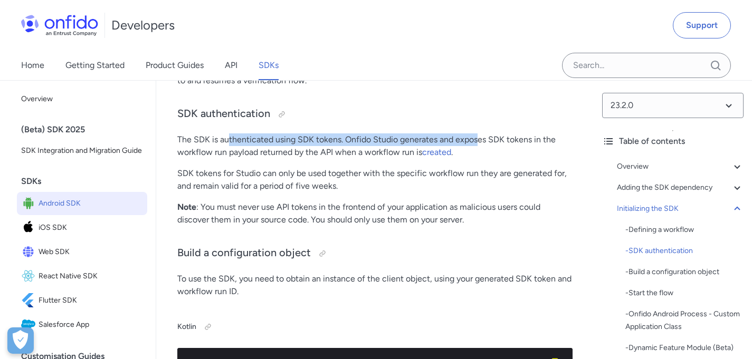
drag, startPoint x: 250, startPoint y: 180, endPoint x: 478, endPoint y: 181, distance: 228.0
click at [478, 159] on p "The SDK is authenticated using SDK tokens. Onfido Studio generates and exposes …" at bounding box center [374, 146] width 395 height 25
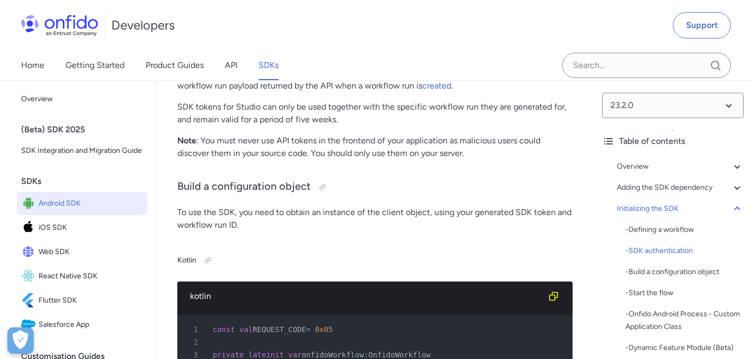
scroll to position [3121, 0]
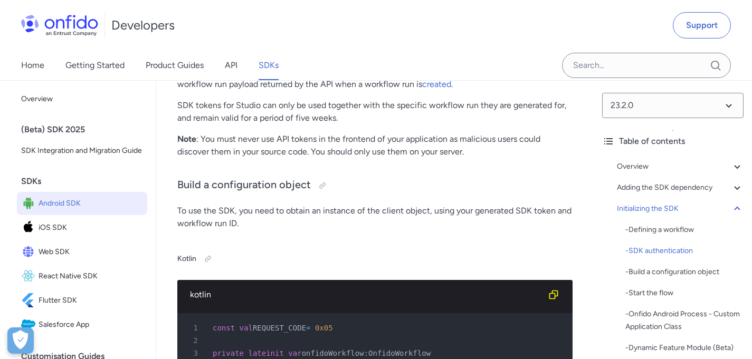
drag, startPoint x: 237, startPoint y: 129, endPoint x: 360, endPoint y: 132, distance: 123.0
click at [373, 125] on p "SDK tokens for Studio can only be used together with the specific workflow run …" at bounding box center [374, 111] width 395 height 25
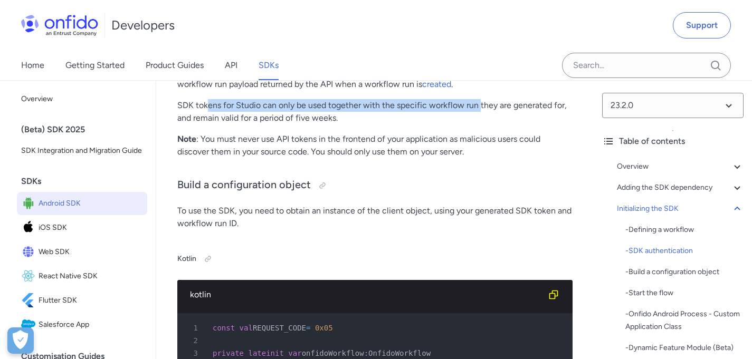
drag, startPoint x: 228, startPoint y: 144, endPoint x: 489, endPoint y: 144, distance: 260.2
click at [480, 125] on p "SDK tokens for Studio can only be used together with the specific workflow run …" at bounding box center [374, 111] width 395 height 25
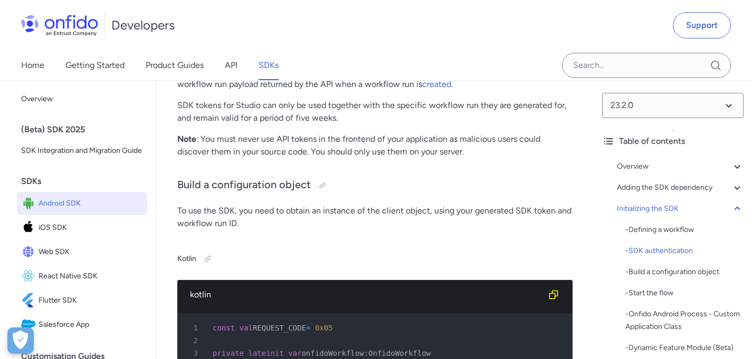
click at [452, 125] on p "SDK tokens for Studio can only be used together with the specific workflow run …" at bounding box center [374, 111] width 395 height 25
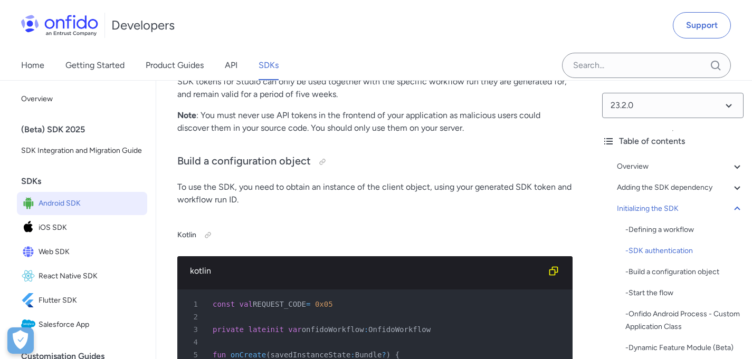
scroll to position [3145, 0]
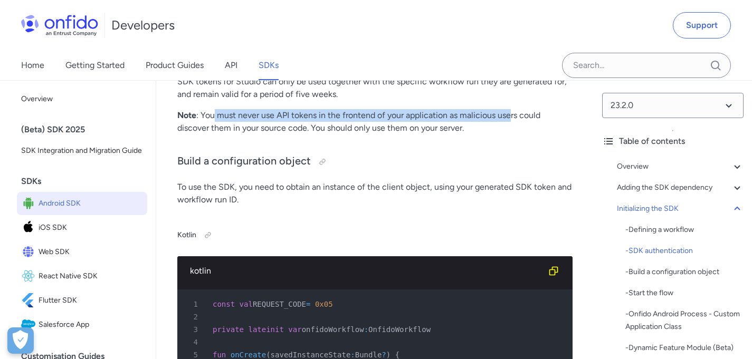
drag, startPoint x: 233, startPoint y: 155, endPoint x: 510, endPoint y: 156, distance: 276.5
click at [510, 135] on p "Note : You must never use API tokens in the frontend of your application as mal…" at bounding box center [374, 121] width 395 height 25
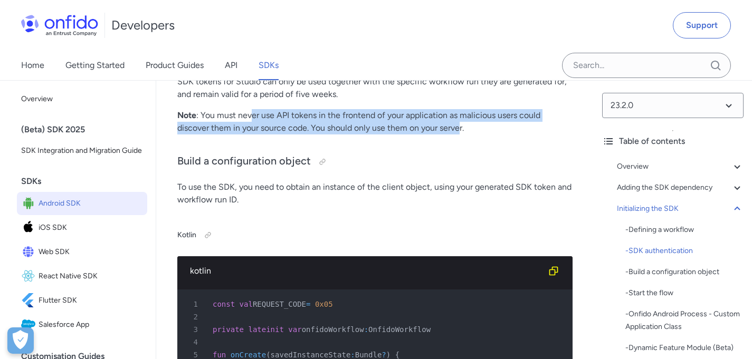
drag, startPoint x: 251, startPoint y: 160, endPoint x: 460, endPoint y: 161, distance: 209.5
click at [460, 135] on p "Note : You must never use API tokens in the frontend of your application as mal…" at bounding box center [374, 121] width 395 height 25
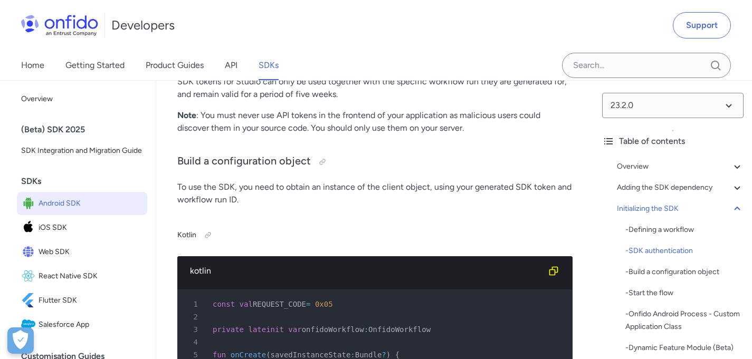
click at [498, 135] on p "Note : You must never use API tokens in the frontend of your application as mal…" at bounding box center [374, 121] width 395 height 25
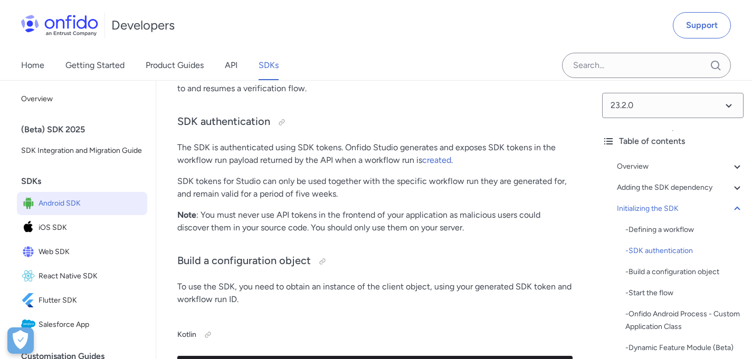
scroll to position [3045, 0]
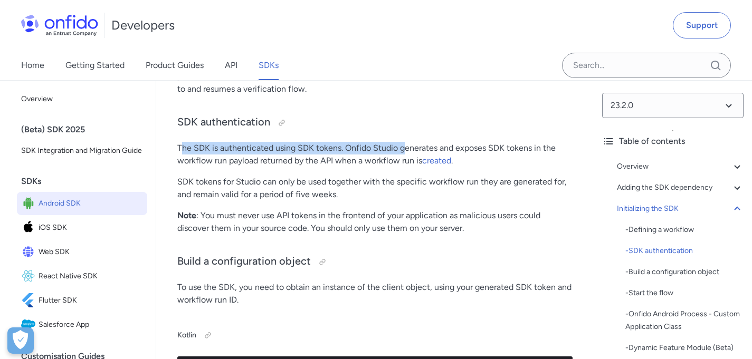
drag, startPoint x: 184, startPoint y: 188, endPoint x: 434, endPoint y: 183, distance: 250.2
click at [410, 167] on p "The SDK is authenticated using SDK tokens. Onfido Studio generates and exposes …" at bounding box center [374, 154] width 395 height 25
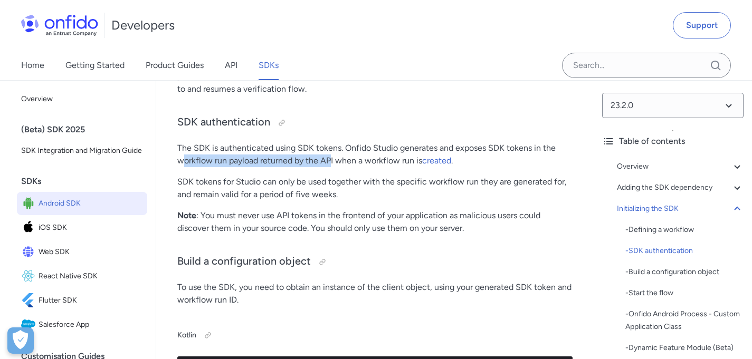
drag, startPoint x: 192, startPoint y: 199, endPoint x: 332, endPoint y: 205, distance: 141.0
click at [332, 167] on p "The SDK is authenticated using SDK tokens. Onfido Studio generates and exposes …" at bounding box center [374, 154] width 395 height 25
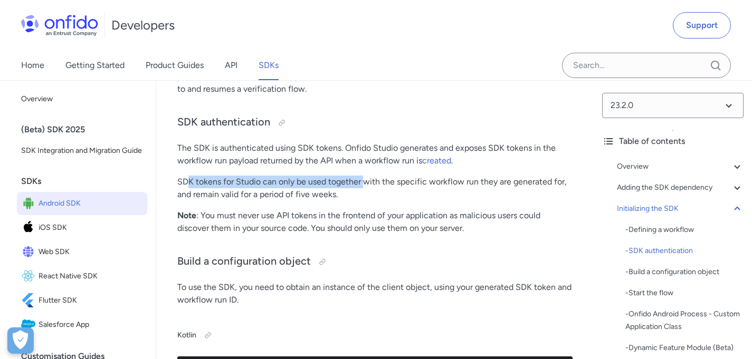
drag, startPoint x: 187, startPoint y: 224, endPoint x: 367, endPoint y: 222, distance: 180.0
click at [367, 201] on p "SDK tokens for Studio can only be used together with the specific workflow run …" at bounding box center [374, 188] width 395 height 25
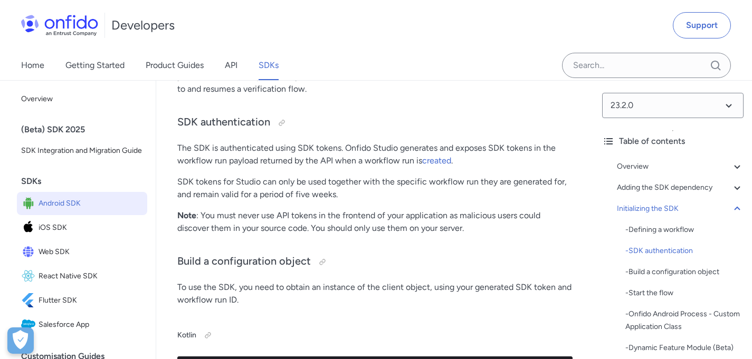
drag, startPoint x: 204, startPoint y: 262, endPoint x: 385, endPoint y: 264, distance: 181.0
click at [385, 235] on p "Note : You must never use API tokens in the frontend of your application as mal…" at bounding box center [374, 221] width 395 height 25
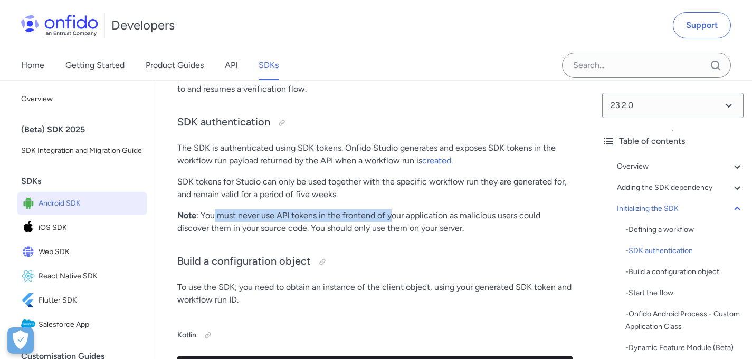
drag, startPoint x: 214, startPoint y: 256, endPoint x: 393, endPoint y: 256, distance: 178.9
click at [393, 235] on p "Note : You must never use API tokens in the frontend of your application as mal…" at bounding box center [374, 221] width 395 height 25
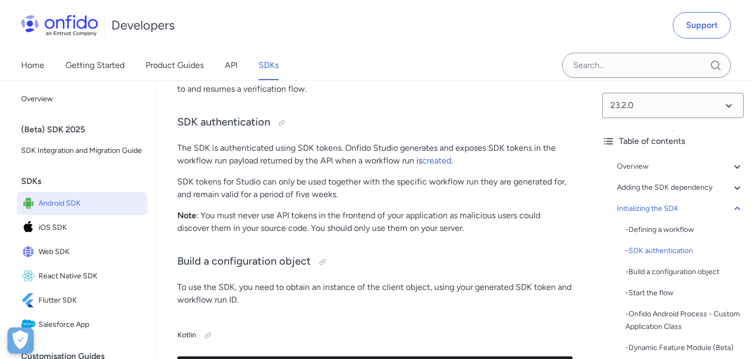
click at [406, 235] on p "Note : You must never use API tokens in the frontend of your application as mal…" at bounding box center [374, 221] width 395 height 25
drag, startPoint x: 379, startPoint y: 250, endPoint x: 549, endPoint y: 256, distance: 170.6
click at [549, 235] on p "Note : You must never use API tokens in the frontend of your application as mal…" at bounding box center [374, 221] width 395 height 25
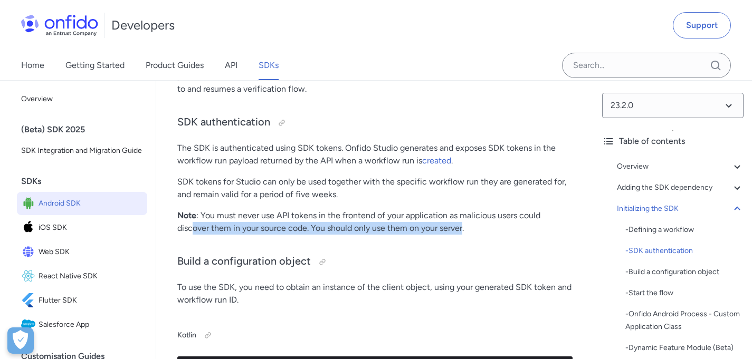
drag, startPoint x: 198, startPoint y: 270, endPoint x: 463, endPoint y: 266, distance: 264.9
click at [463, 235] on p "Note : You must never use API tokens in the frontend of your application as mal…" at bounding box center [374, 221] width 395 height 25
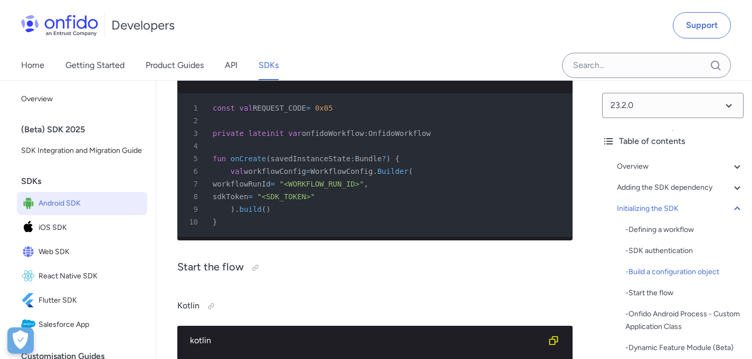
scroll to position [3341, 0]
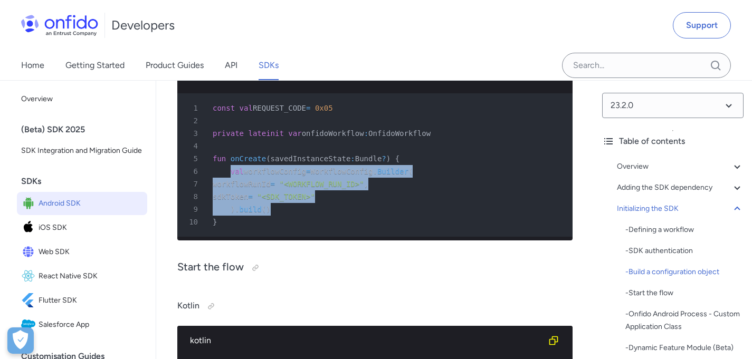
drag, startPoint x: 231, startPoint y: 210, endPoint x: 278, endPoint y: 246, distance: 59.5
click at [278, 237] on pre "1 const val REQUEST_CODE = 0x05 2 3 private lateinit var onfidoWorkflow : Onfid…" at bounding box center [374, 165] width 395 height 144
copy pre "val workflowConfig = WorkflowConfig . Builder ( 7 workflowRunId = "<WORKFLOW_RU…"
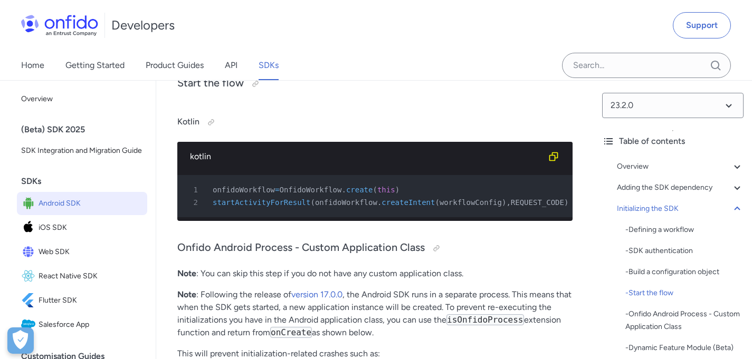
scroll to position [3530, 0]
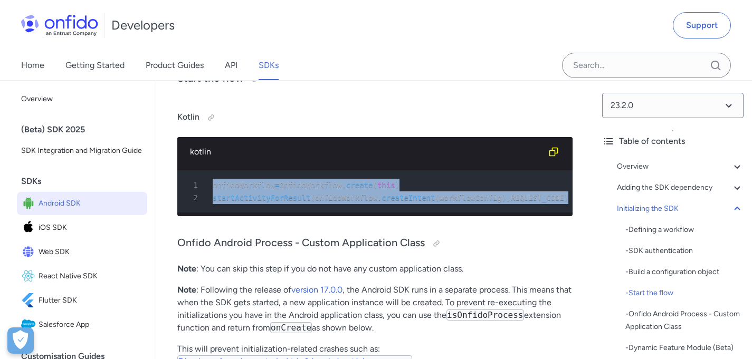
drag, startPoint x: 210, startPoint y: 234, endPoint x: 221, endPoint y: 254, distance: 22.5
click at [221, 213] on pre "1 onfidoWorkflow = OnfidoWorkflow . create ( this ) 2 startActivityForResult ( …" at bounding box center [374, 191] width 395 height 42
copy pre "onfidoWorkflow = OnfidoWorkflow . create ( this ) 2 startActivityForResult ( on…"
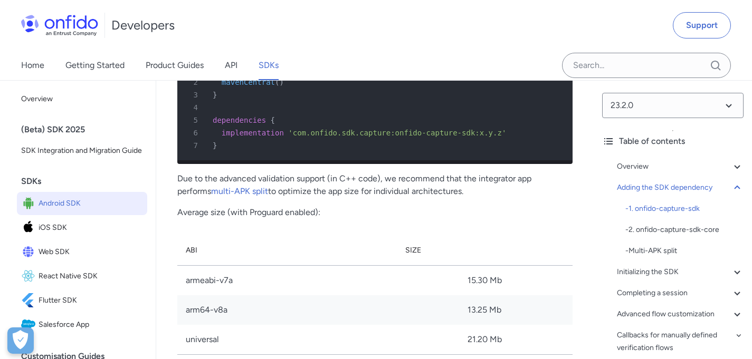
scroll to position [1282, 0]
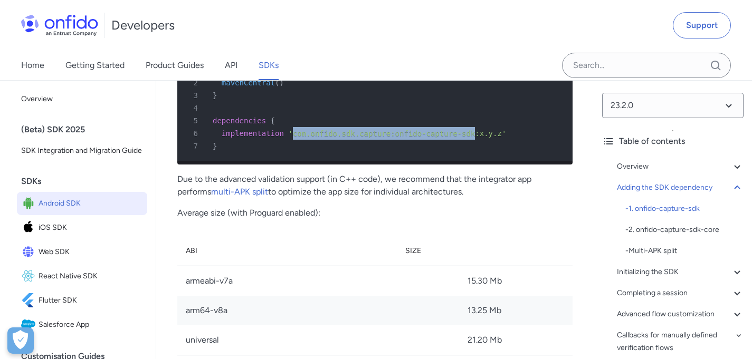
drag, startPoint x: 291, startPoint y: 140, endPoint x: 473, endPoint y: 141, distance: 182.1
click at [473, 138] on span "'com.onfido.sdk.capture:onfido-capture-sdk:x.y.z'" at bounding box center [397, 133] width 218 height 8
copy span "com.onfido.sdk.capture:onfido-capture-sdk"
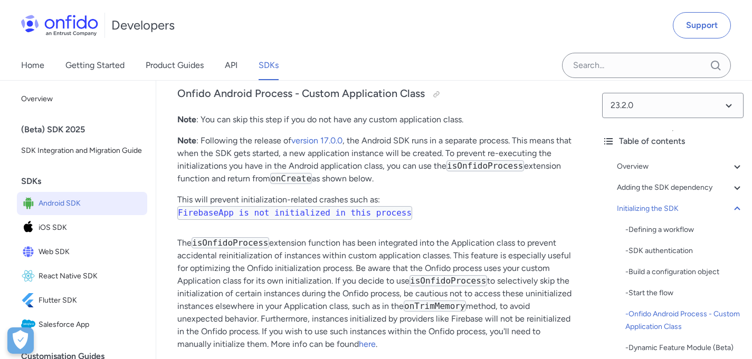
scroll to position [3672, 0]
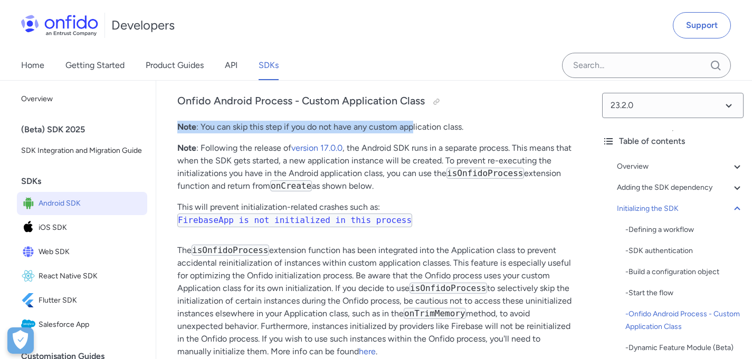
drag, startPoint x: 207, startPoint y: 172, endPoint x: 435, endPoint y: 186, distance: 228.4
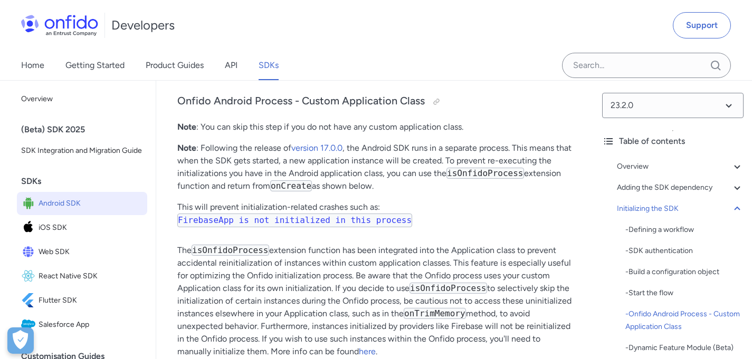
drag, startPoint x: 187, startPoint y: 216, endPoint x: 242, endPoint y: 214, distance: 55.4
click at [242, 193] on p "Note : Following the release of version 17.0.0 , the Android SDK runs in a sepa…" at bounding box center [374, 167] width 395 height 51
click at [262, 193] on p "Note : Following the release of version 17.0.0 , the Android SDK runs in a sepa…" at bounding box center [374, 167] width 395 height 51
drag, startPoint x: 202, startPoint y: 241, endPoint x: 352, endPoint y: 244, distance: 151.0
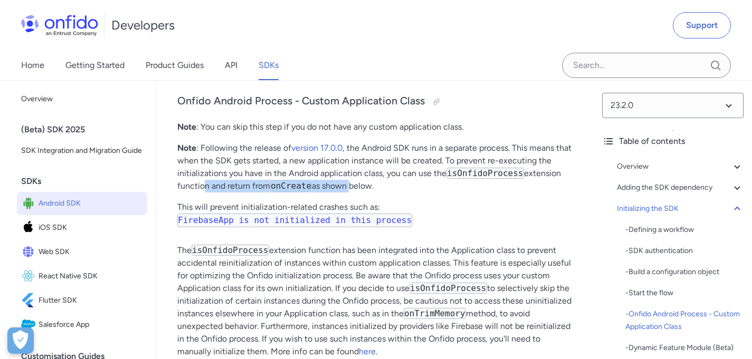
click at [350, 193] on p "Note : Following the release of version 17.0.0 , the Android SDK runs in a sepa…" at bounding box center [374, 167] width 395 height 51
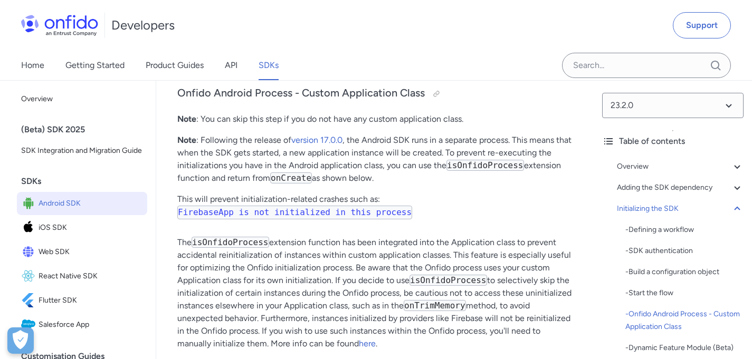
click at [407, 185] on p "Note : Following the release of version 17.0.0 , the Android SDK runs in a sepa…" at bounding box center [374, 159] width 395 height 51
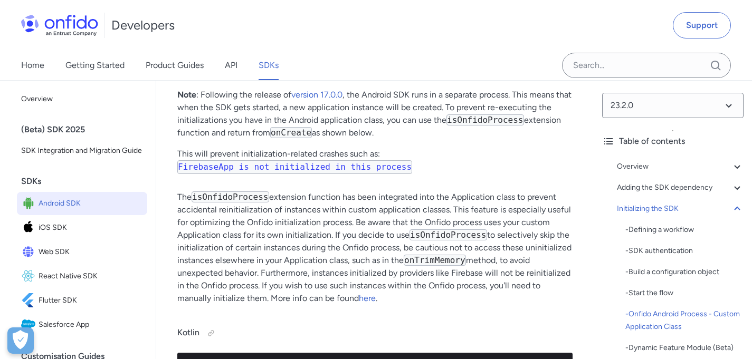
scroll to position [3726, 0]
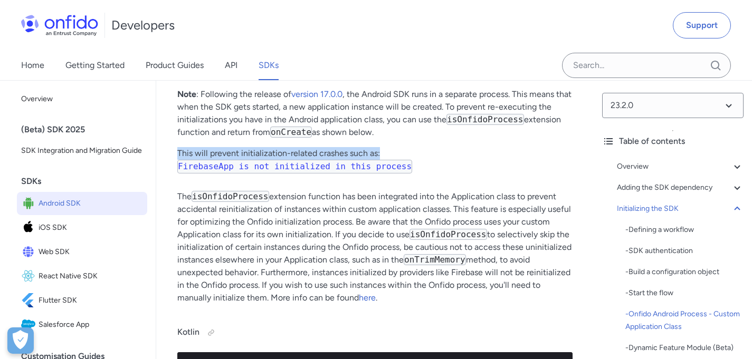
drag, startPoint x: 185, startPoint y: 207, endPoint x: 408, endPoint y: 213, distance: 222.7
click at [408, 182] on p "This will prevent initialization-related crashes such as: FirebaseApp is not in…" at bounding box center [374, 164] width 395 height 35
click at [436, 182] on p "This will prevent initialization-related crashes such as: FirebaseApp is not in…" at bounding box center [374, 164] width 395 height 35
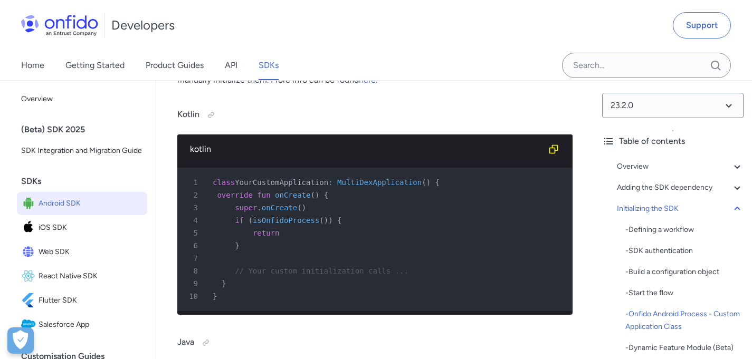
scroll to position [3955, 0]
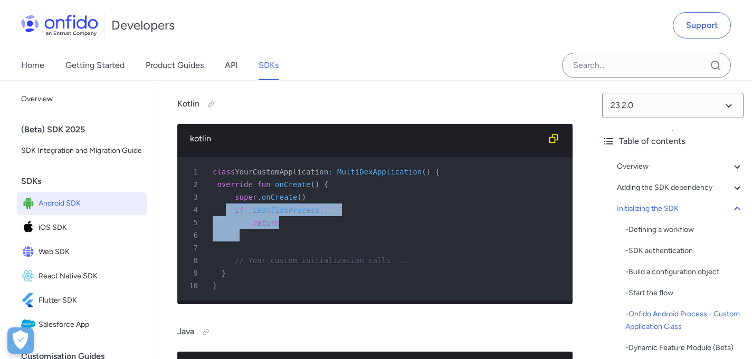
drag, startPoint x: 228, startPoint y: 268, endPoint x: 256, endPoint y: 289, distance: 34.7
click at [256, 289] on pre "1 class YourCustomApplication : MultiDexApplication ( ) { 2 override fun onCrea…" at bounding box center [374, 229] width 395 height 144
copy pre "if ( isOnfidoProcess ( ) ) { 5 return 6 }"
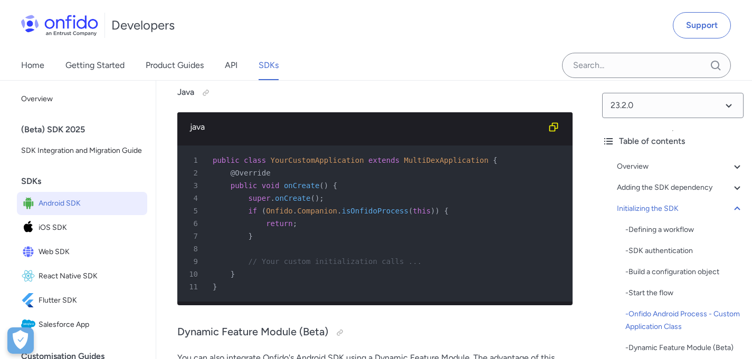
scroll to position [4239, 0]
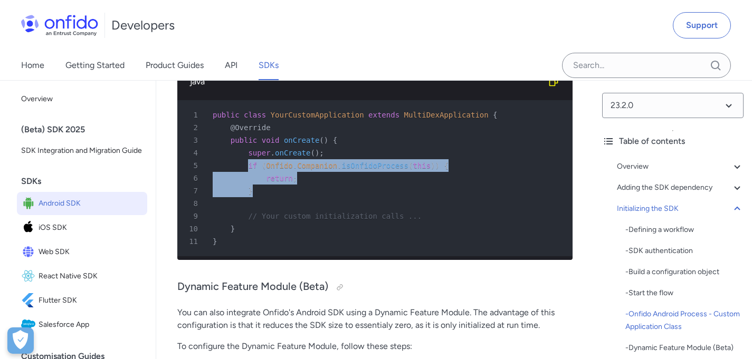
drag, startPoint x: 247, startPoint y: 231, endPoint x: 311, endPoint y: 261, distance: 70.8
click at [311, 256] on pre "1 public class YourCustomApplication extends MultiDexApplication { 2 @Override …" at bounding box center [374, 178] width 395 height 156
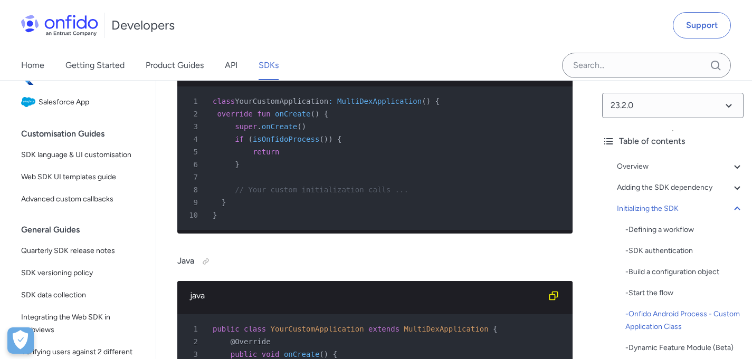
scroll to position [4215, 0]
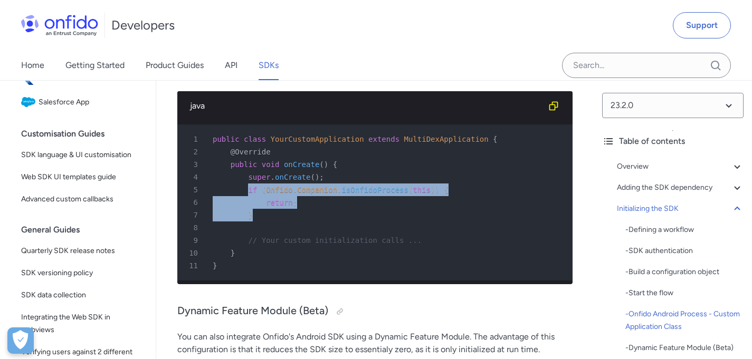
copy pre "if ( Onfido . Companion . isOnfidoProcess ( this ) ) { 6 return ; 7 } 8"
click at [354, 194] on span "isOnfidoProcess" at bounding box center [374, 190] width 66 height 8
drag, startPoint x: 255, startPoint y: 278, endPoint x: 236, endPoint y: 259, distance: 26.9
click at [236, 259] on pre "1 public class YourCustomApplication extends MultiDexApplication { 2 @Override …" at bounding box center [374, 203] width 395 height 156
copy pre "if ( Onfido . Companion . isOnfidoProcess ( this ) ) { 6 return ; 7 }"
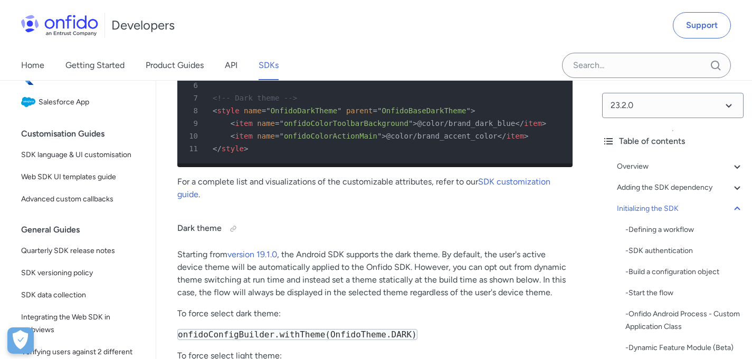
scroll to position [5061, 0]
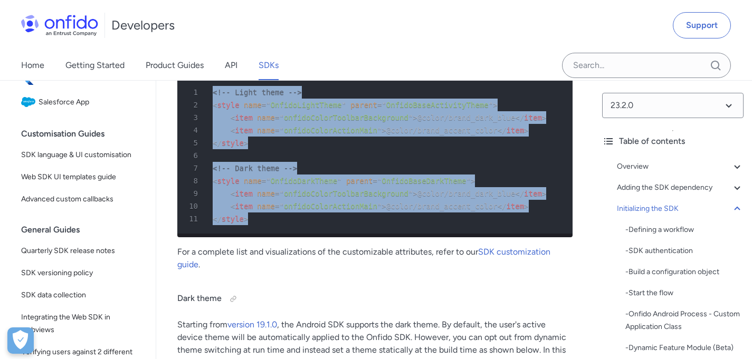
drag, startPoint x: 267, startPoint y: 294, endPoint x: 173, endPoint y: 151, distance: 170.7
copy pre "<!-- Light theme --> 2 < style name = " OnfidoLightTheme " parent = " OnfidoBas…"
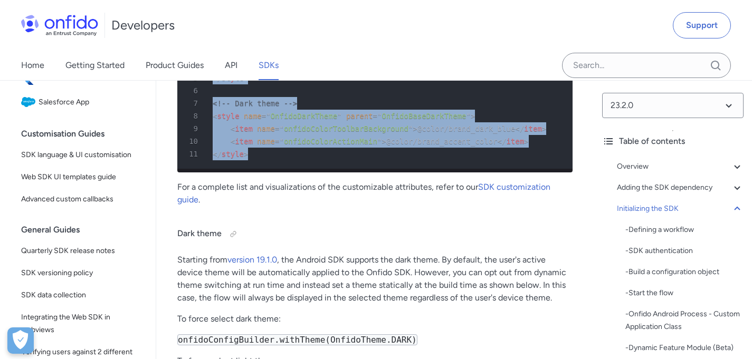
scroll to position [5129, 0]
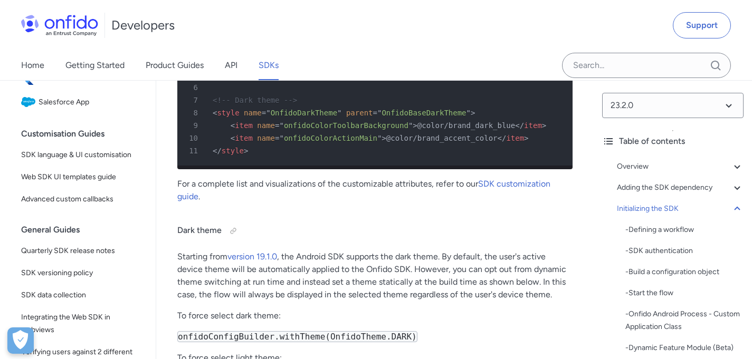
click at [309, 203] on p "For a complete list and visualizations of the customizable attributes, refer to…" at bounding box center [374, 190] width 395 height 25
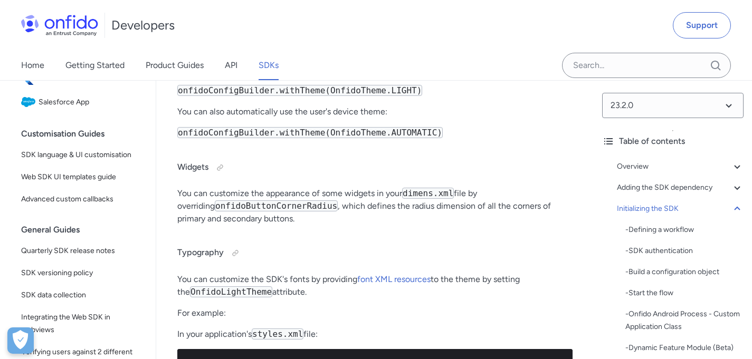
scroll to position [5418, 0]
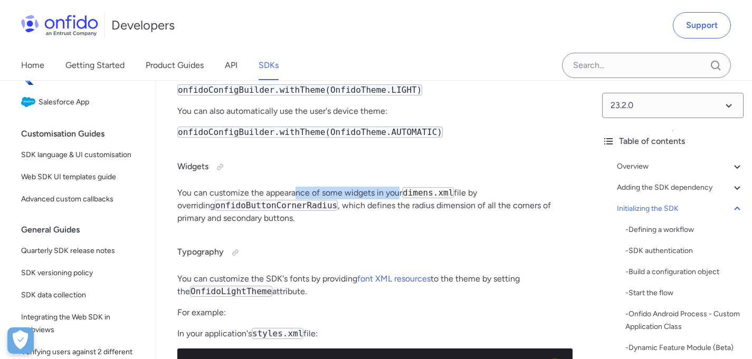
drag, startPoint x: 326, startPoint y: 275, endPoint x: 399, endPoint y: 277, distance: 73.9
click at [399, 225] on p "You can customize the appearance of some widgets in your dimens.xml file by ove…" at bounding box center [374, 206] width 395 height 38
click at [379, 225] on p "You can customize the appearance of some widgets in your dimens.xml file by ove…" at bounding box center [374, 206] width 395 height 38
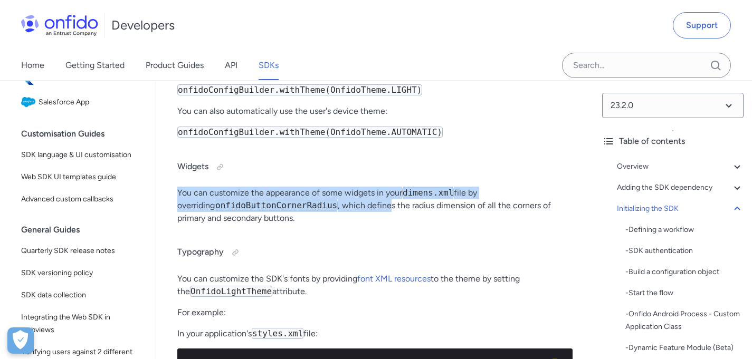
drag, startPoint x: 355, startPoint y: 283, endPoint x: 252, endPoint y: 263, distance: 104.2
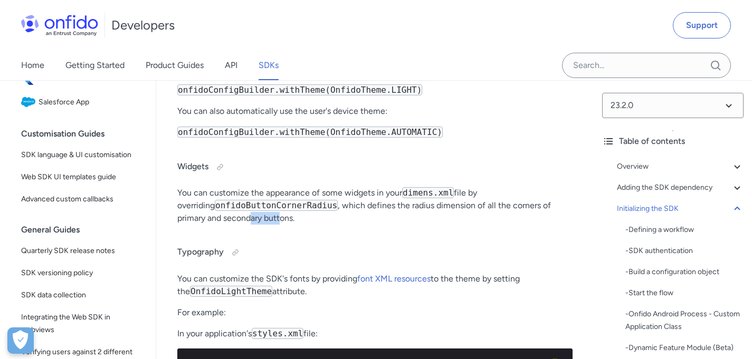
drag, startPoint x: 236, startPoint y: 301, endPoint x: 205, endPoint y: 297, distance: 31.4
click at [205, 225] on p "You can customize the appearance of some widgets in your dimens.xml file by ove…" at bounding box center [374, 206] width 395 height 38
click at [214, 225] on p "You can customize the appearance of some widgets in your dimens.xml file by ove…" at bounding box center [374, 206] width 395 height 38
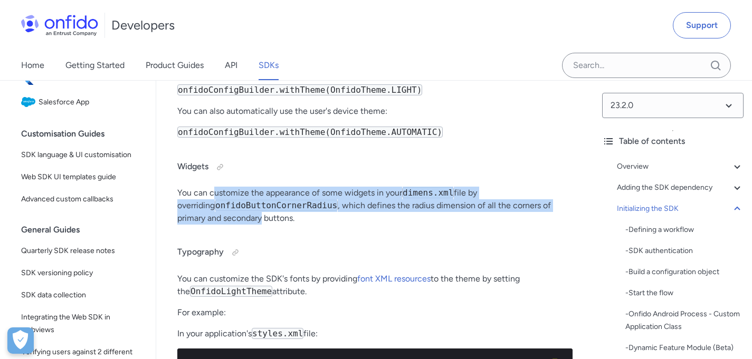
drag, startPoint x: 217, startPoint y: 300, endPoint x: 213, endPoint y: 270, distance: 30.3
click at [213, 225] on p "You can customize the appearance of some widgets in your dimens.xml file by ove…" at bounding box center [374, 206] width 395 height 38
click at [383, 225] on p "You can customize the appearance of some widgets in your dimens.xml file by ove…" at bounding box center [374, 206] width 395 height 38
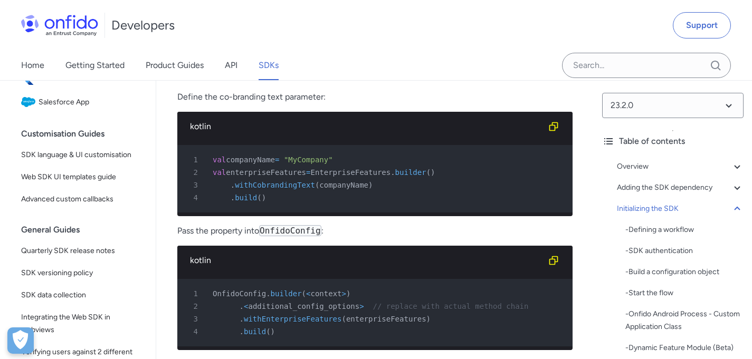
scroll to position [6124, 0]
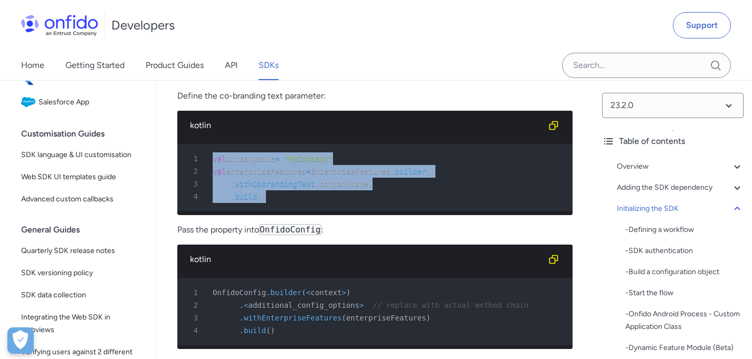
drag, startPoint x: 293, startPoint y: 285, endPoint x: 209, endPoint y: 244, distance: 93.0
click at [209, 212] on pre "1 val companyName = "MyCompany" 2 val enterpriseFeatures = EnterpriseFeatures .…" at bounding box center [374, 178] width 395 height 68
copy pre "val companyName = "MyCompany" 2 val enterpriseFeatures = EnterpriseFeatures . b…"
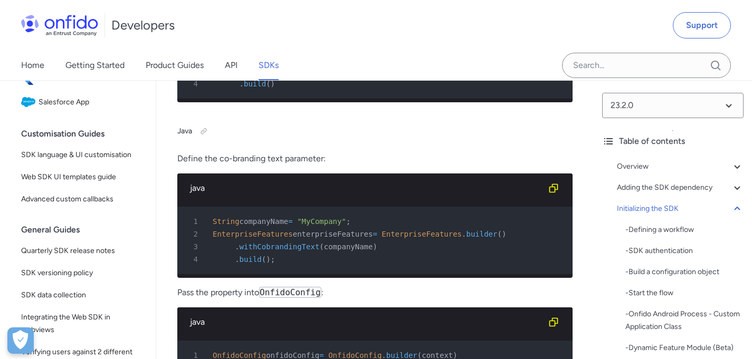
scroll to position [6475, 0]
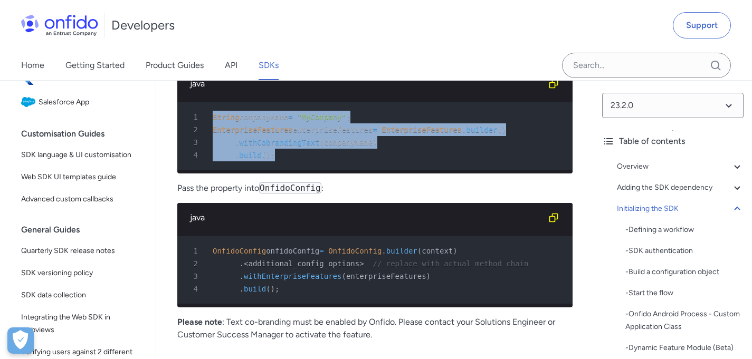
drag, startPoint x: 302, startPoint y: 266, endPoint x: 213, endPoint y: 225, distance: 98.2
click at [213, 170] on pre "1 String companyName = "MyCompany" ; 2 EnterpriseFeatures enterpriseFeatures = …" at bounding box center [374, 136] width 395 height 68
copy pre "String companyName = "MyCompany" ; 2 EnterpriseFeatures enterpriseFeatures = En…"
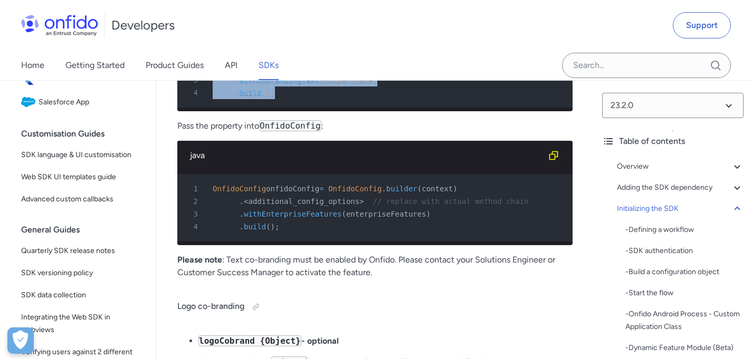
scroll to position [6540, 0]
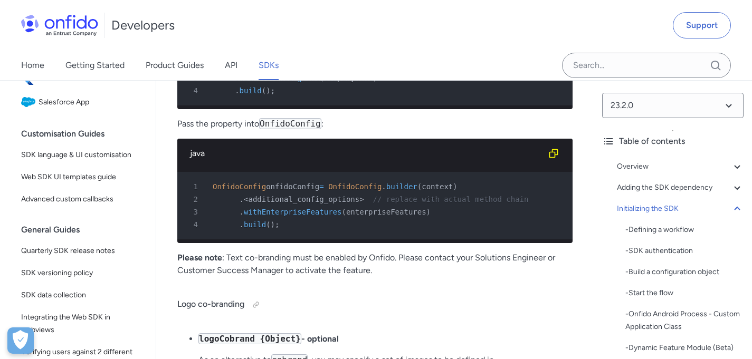
click at [377, 206] on div "2 . < additional_config_options > // replace with actual method chain" at bounding box center [370, 199] width 376 height 13
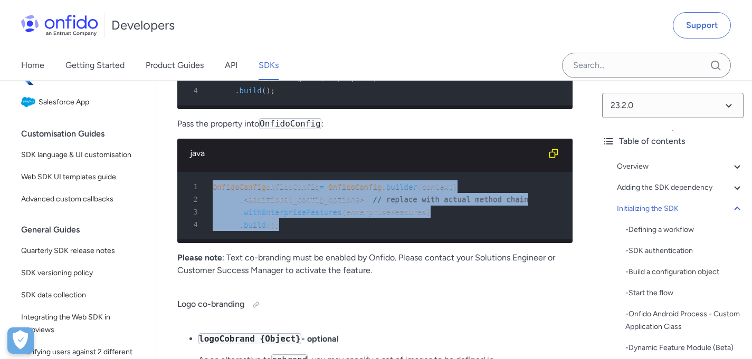
drag, startPoint x: 299, startPoint y: 335, endPoint x: 212, endPoint y: 298, distance: 95.1
click at [212, 240] on pre "1 OnfidoConfig onfidoConfig = OnfidoConfig . builder ( context ) 2 . < addition…" at bounding box center [374, 206] width 395 height 68
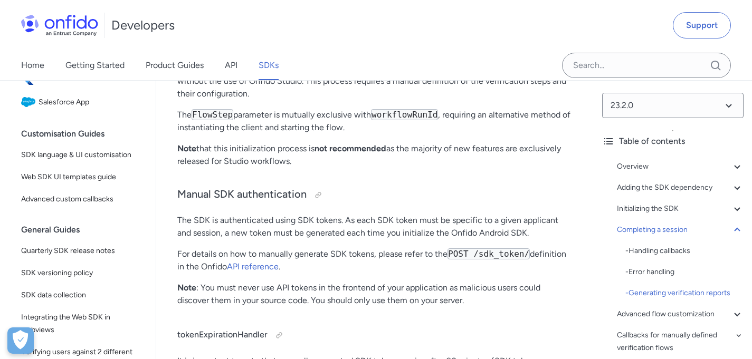
scroll to position [9906, 0]
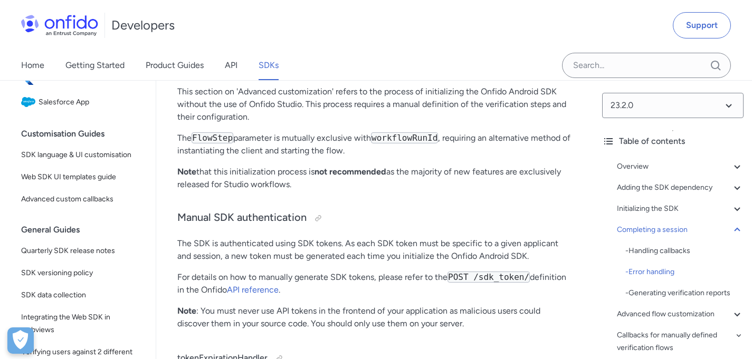
drag, startPoint x: 275, startPoint y: 281, endPoint x: 531, endPoint y: 280, distance: 255.9
click at [530, 39] on p "If your application initializes the Onfido Android SDK using the options define…" at bounding box center [374, 13] width 395 height 51
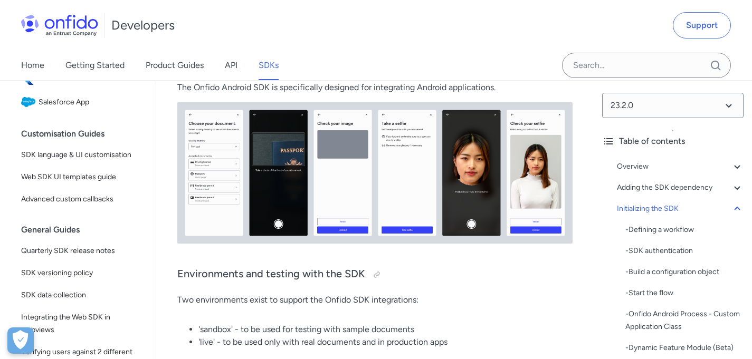
scroll to position [0, 0]
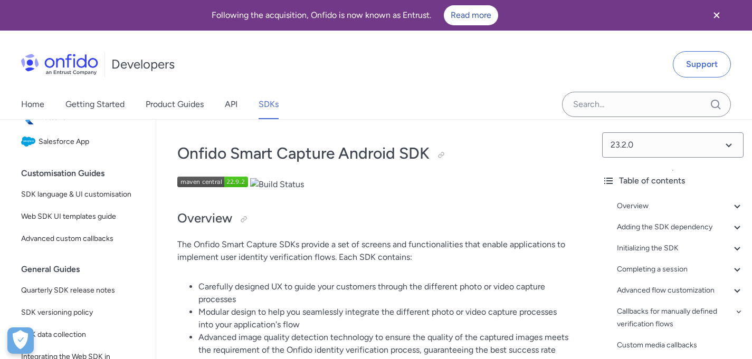
click at [396, 187] on p at bounding box center [374, 184] width 395 height 14
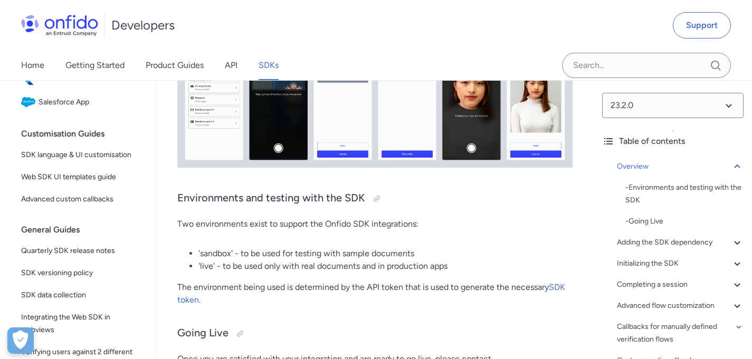
scroll to position [467, 0]
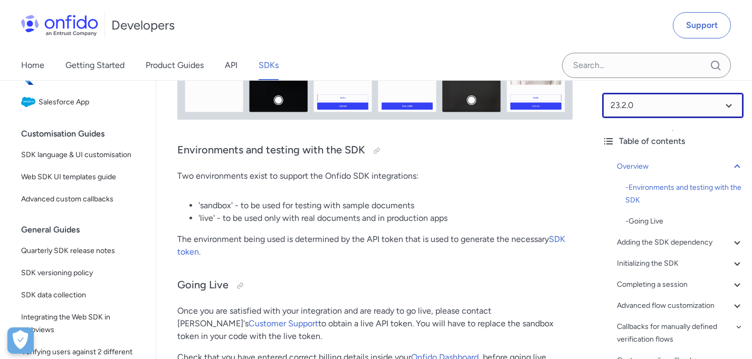
click at [651, 100] on select at bounding box center [672, 105] width 141 height 25
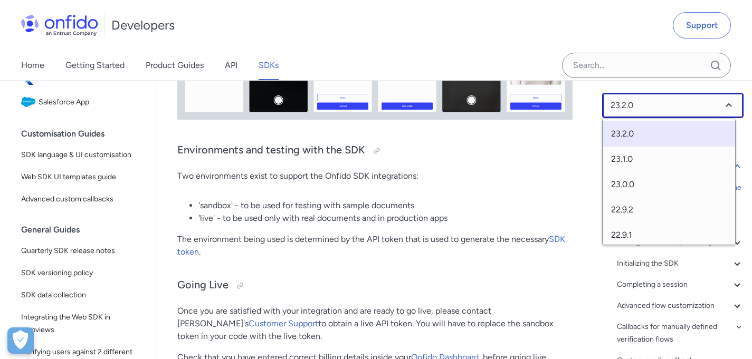
click at [655, 102] on select at bounding box center [672, 105] width 141 height 25
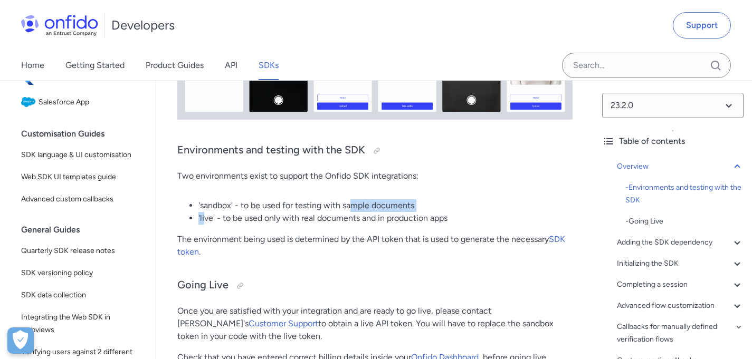
drag, startPoint x: 229, startPoint y: 206, endPoint x: 382, endPoint y: 205, distance: 152.5
click at [375, 205] on ul "'sandbox' - to be used for testing with sample documents 'live' - to be used on…" at bounding box center [374, 211] width 395 height 25
click at [389, 206] on li "'sandbox' - to be used for testing with sample documents" at bounding box center [385, 205] width 374 height 13
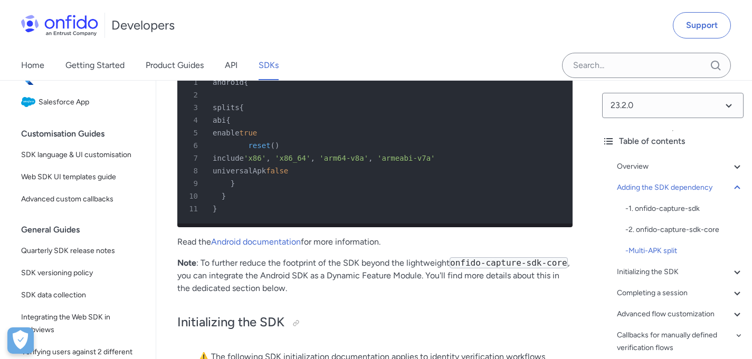
scroll to position [2529, 0]
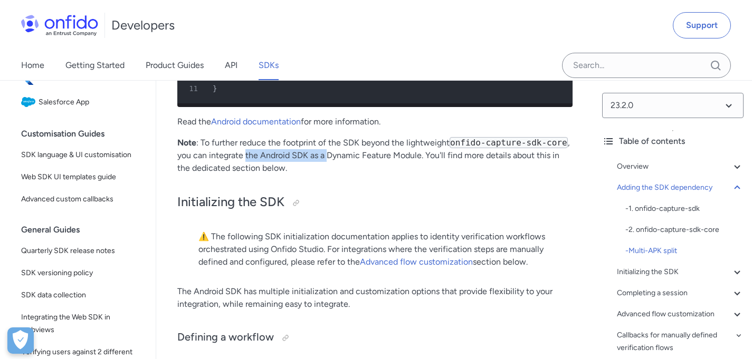
drag, startPoint x: 245, startPoint y: 197, endPoint x: 337, endPoint y: 200, distance: 91.3
click at [329, 175] on p "Note : To further reduce the footprint of the SDK beyond the lightweight onfido…" at bounding box center [374, 156] width 395 height 38
click at [366, 175] on p "Note : To further reduce the footprint of the SDK beyond the lightweight onfido…" at bounding box center [374, 156] width 395 height 38
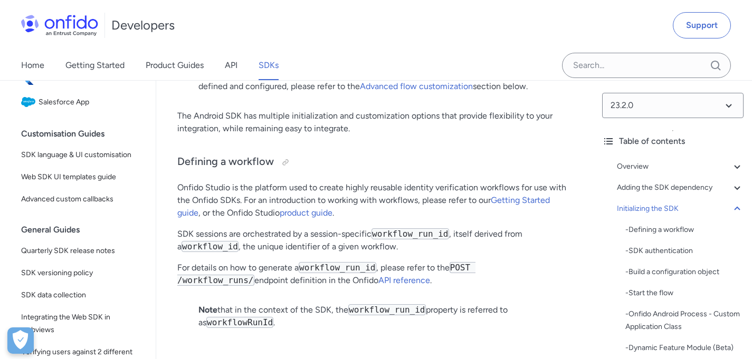
scroll to position [2768, 0]
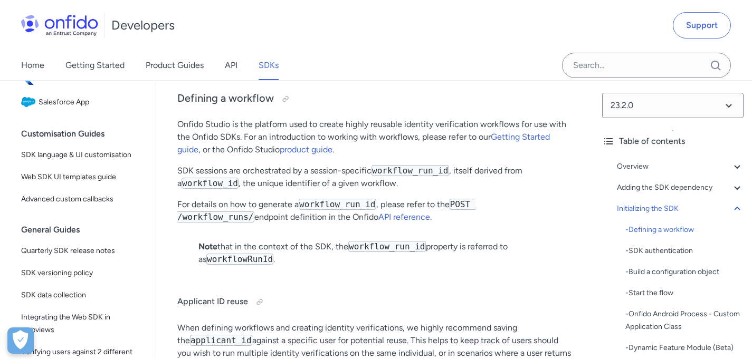
drag, startPoint x: 251, startPoint y: 235, endPoint x: 418, endPoint y: 244, distance: 167.5
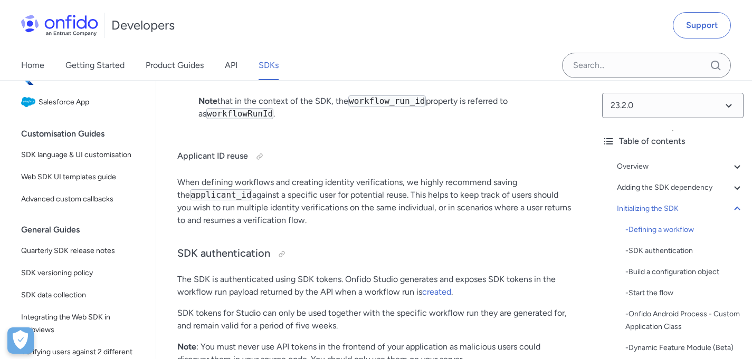
scroll to position [2916, 0]
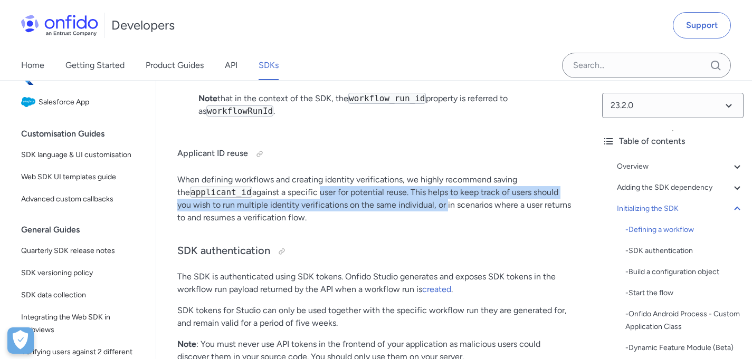
drag, startPoint x: 366, startPoint y: 239, endPoint x: 460, endPoint y: 241, distance: 94.0
click at [451, 224] on p "When defining workflows and creating identity verifications, we highly recommen…" at bounding box center [374, 199] width 395 height 51
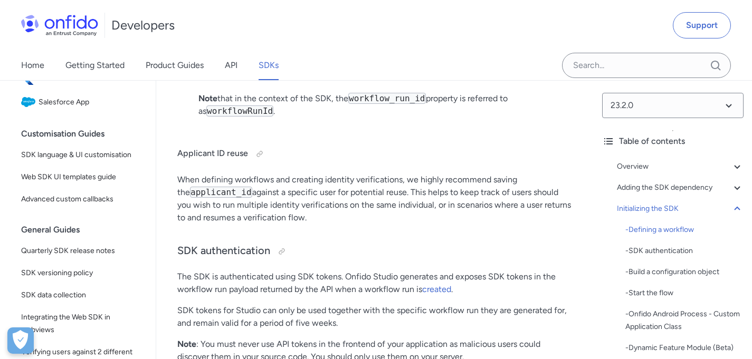
click at [470, 224] on p "When defining workflows and creating identity verifications, we highly recommen…" at bounding box center [374, 199] width 395 height 51
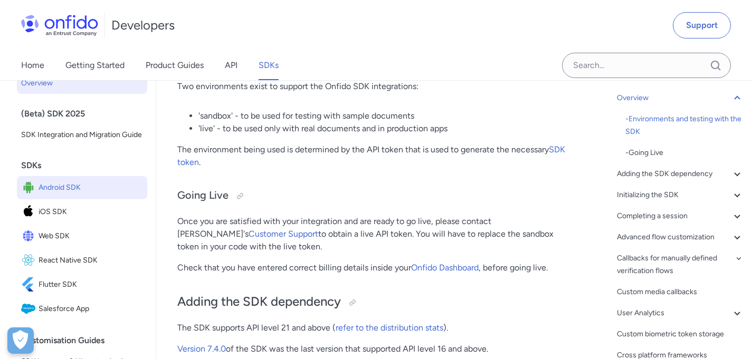
scroll to position [16, 0]
click at [239, 66] on div "Home Getting Started Product Guides API SDKs" at bounding box center [160, 66] width 321 height 30
click at [233, 66] on link "API" at bounding box center [231, 66] width 13 height 30
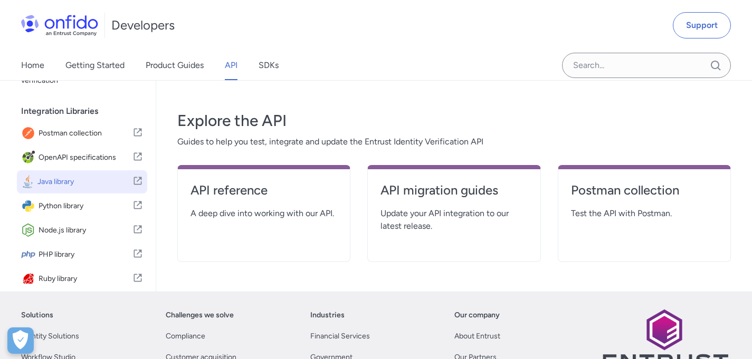
scroll to position [182, 0]
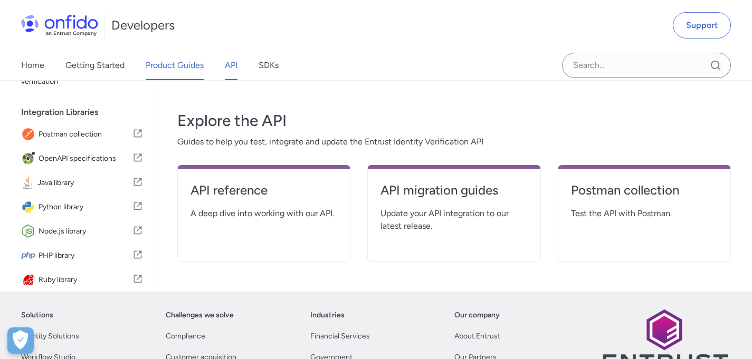
click at [167, 65] on link "Product Guides" at bounding box center [175, 66] width 58 height 30
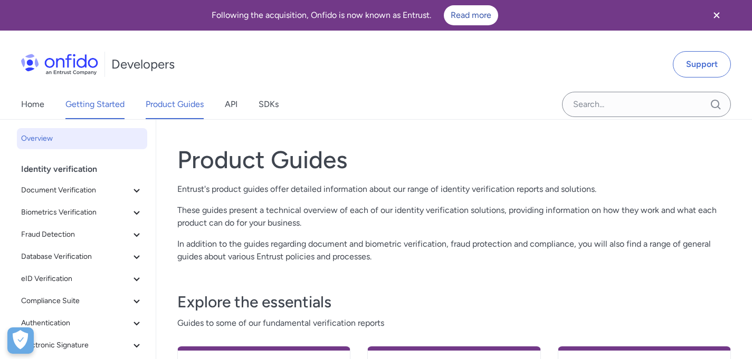
click at [105, 104] on link "Getting Started" at bounding box center [94, 105] width 59 height 30
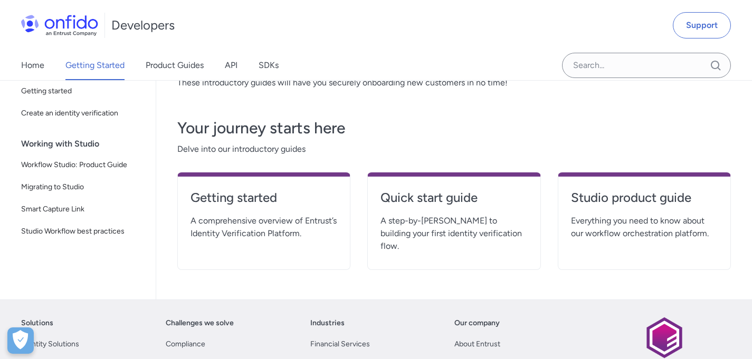
scroll to position [165, 0]
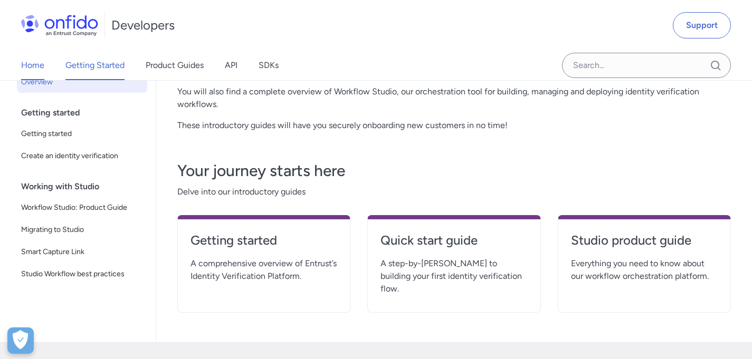
click at [37, 59] on link "Home" at bounding box center [32, 66] width 23 height 30
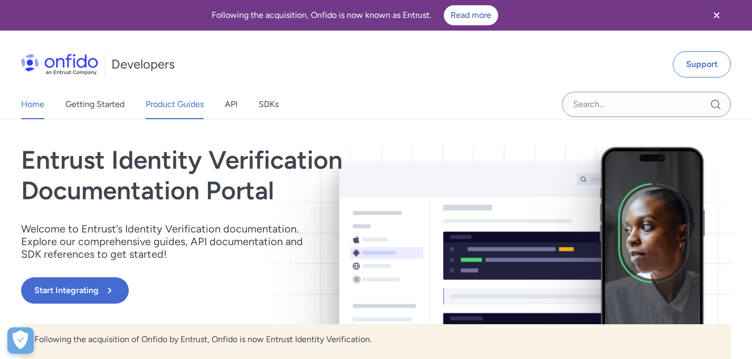
click at [190, 109] on link "Product Guides" at bounding box center [175, 105] width 58 height 30
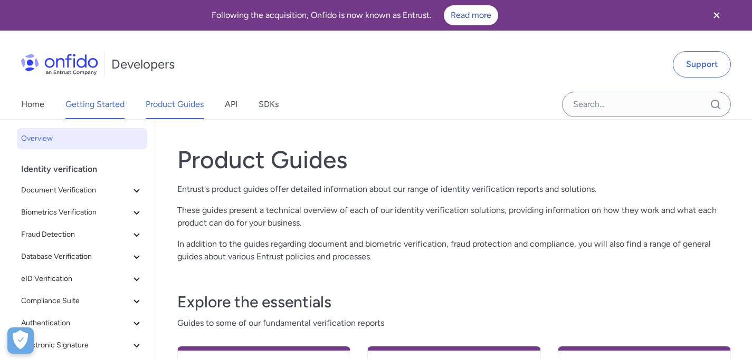
click at [93, 103] on link "Getting Started" at bounding box center [94, 105] width 59 height 30
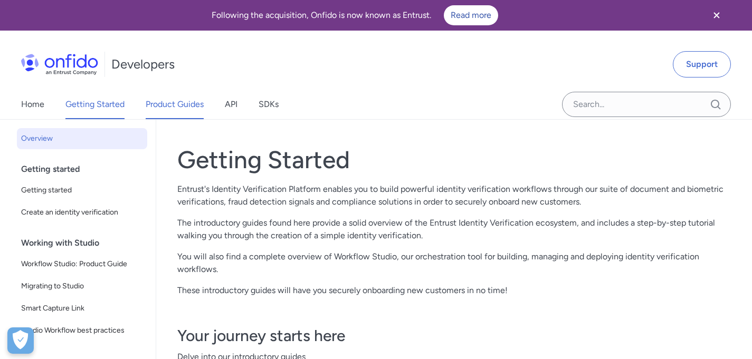
click at [176, 103] on link "Product Guides" at bounding box center [175, 105] width 58 height 30
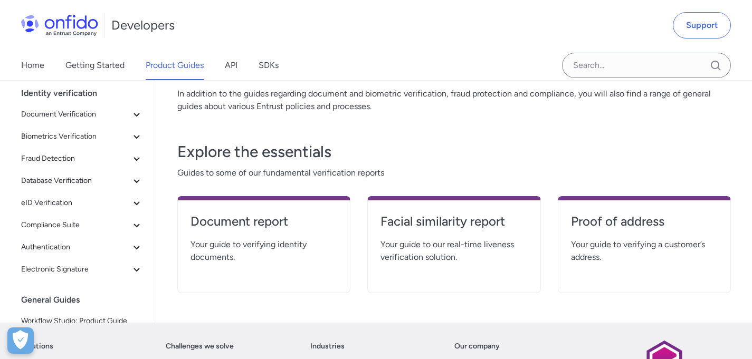
scroll to position [30, 0]
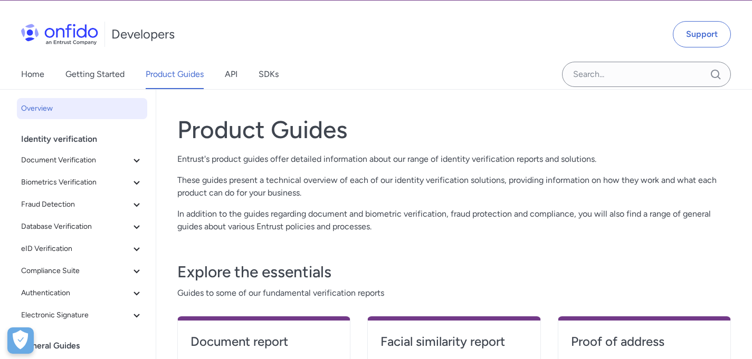
click at [244, 82] on div "Home Getting Started Product Guides API SDKs" at bounding box center [160, 75] width 321 height 30
click at [230, 78] on link "API" at bounding box center [231, 75] width 13 height 30
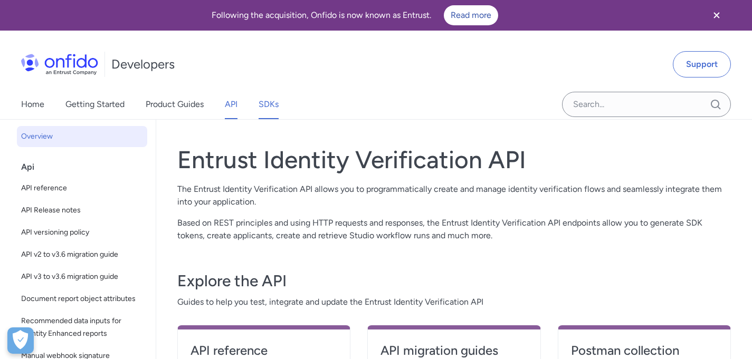
click at [275, 103] on link "SDKs" at bounding box center [269, 105] width 20 height 30
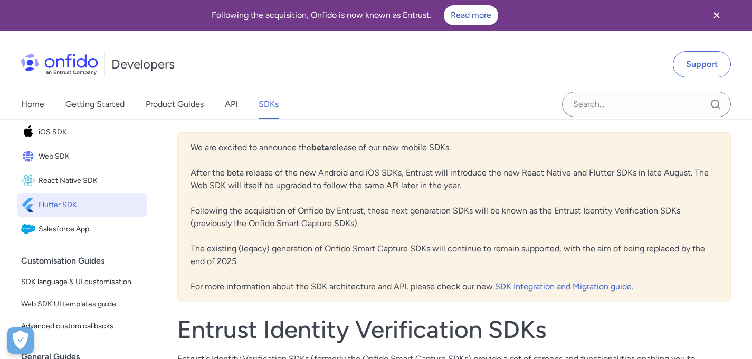
scroll to position [85, 0]
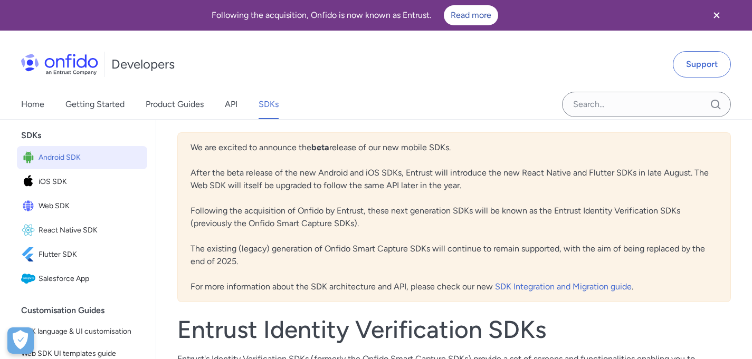
click at [65, 165] on span "Android SDK" at bounding box center [91, 157] width 104 height 15
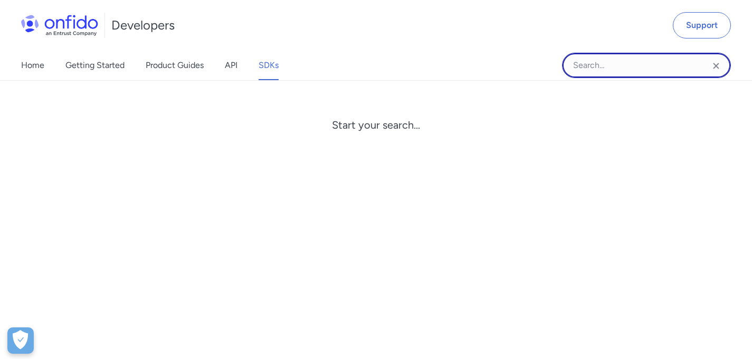
click at [624, 66] on input "Onfido search input field" at bounding box center [646, 65] width 169 height 25
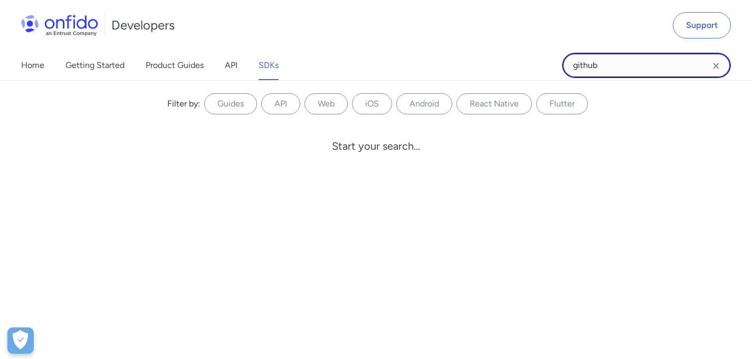
type input "github"
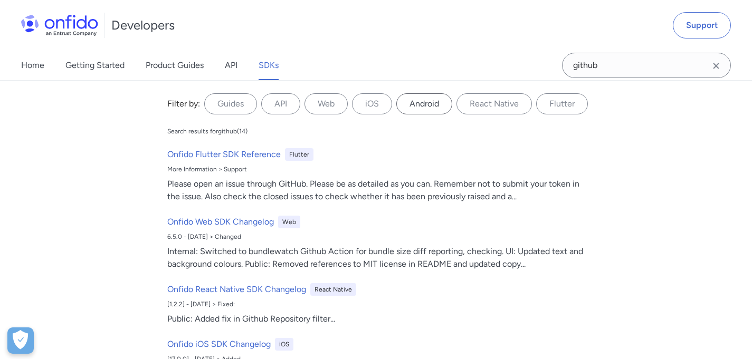
click at [410, 103] on label "Android" at bounding box center [424, 103] width 56 height 21
click at [0, 0] on input "Android" at bounding box center [0, 0] width 0 height 0
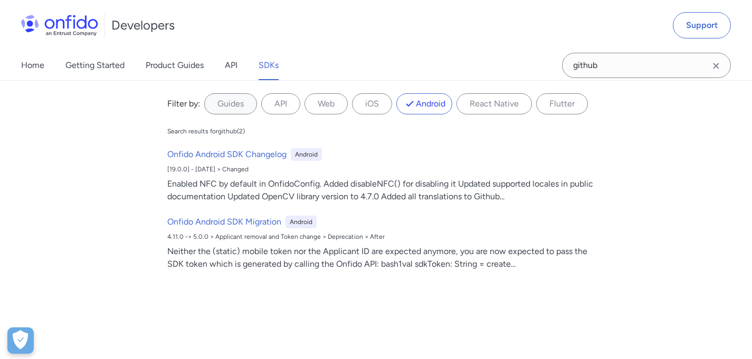
scroll to position [5991, 0]
click at [236, 66] on link "API" at bounding box center [231, 66] width 13 height 30
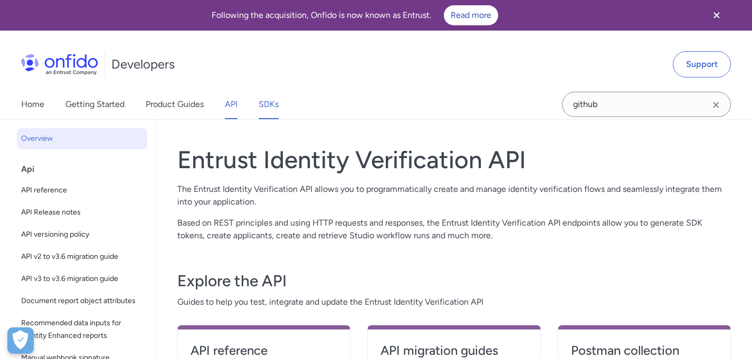
click at [275, 106] on link "SDKs" at bounding box center [269, 105] width 20 height 30
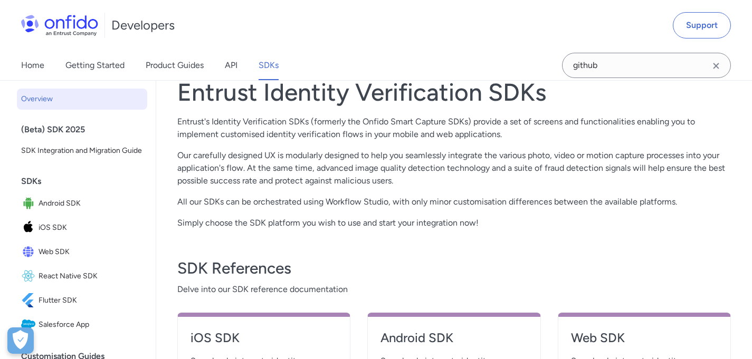
scroll to position [159, 0]
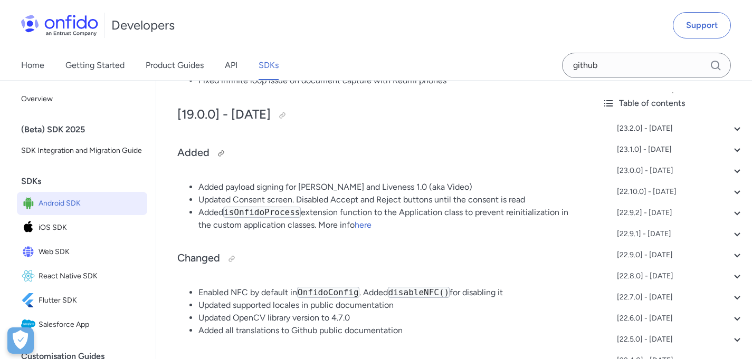
scroll to position [10585, 0]
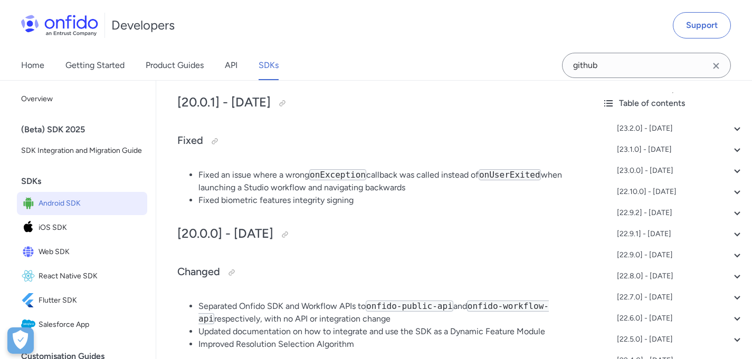
drag, startPoint x: 166, startPoint y: 244, endPoint x: 222, endPoint y: 102, distance: 153.3
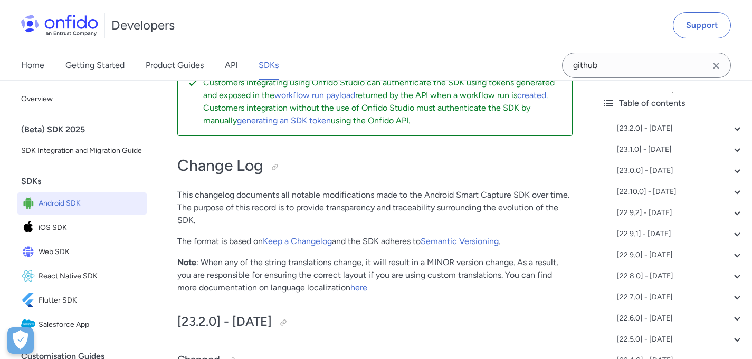
scroll to position [106, 0]
